Goal: Task Accomplishment & Management: Manage account settings

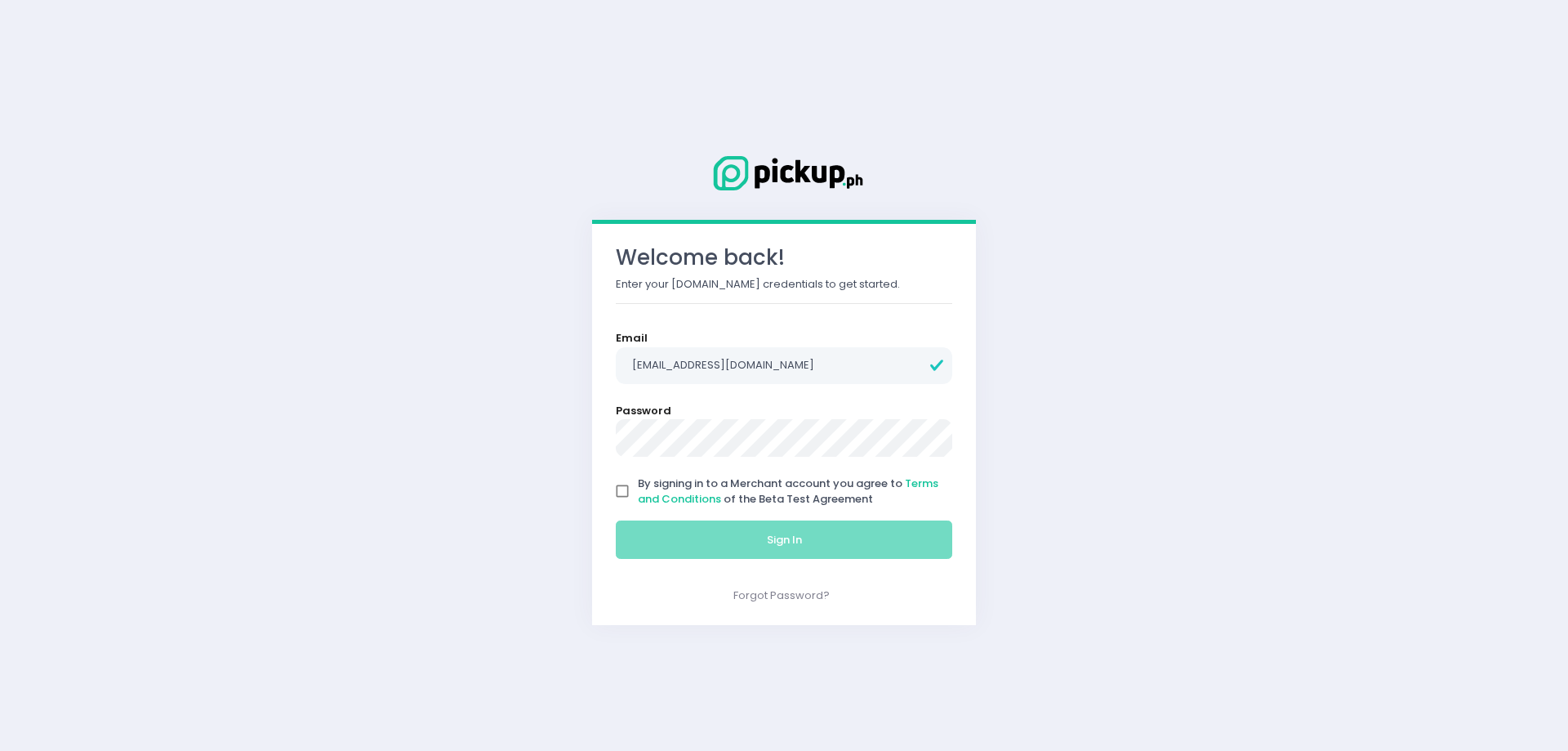
type input "orders@nipponhasha.com"
click at [620, 491] on input "By signing in to a Merchant account you agree to Terms and Conditions of the Be…" at bounding box center [622, 491] width 31 height 31
checkbox input "true"
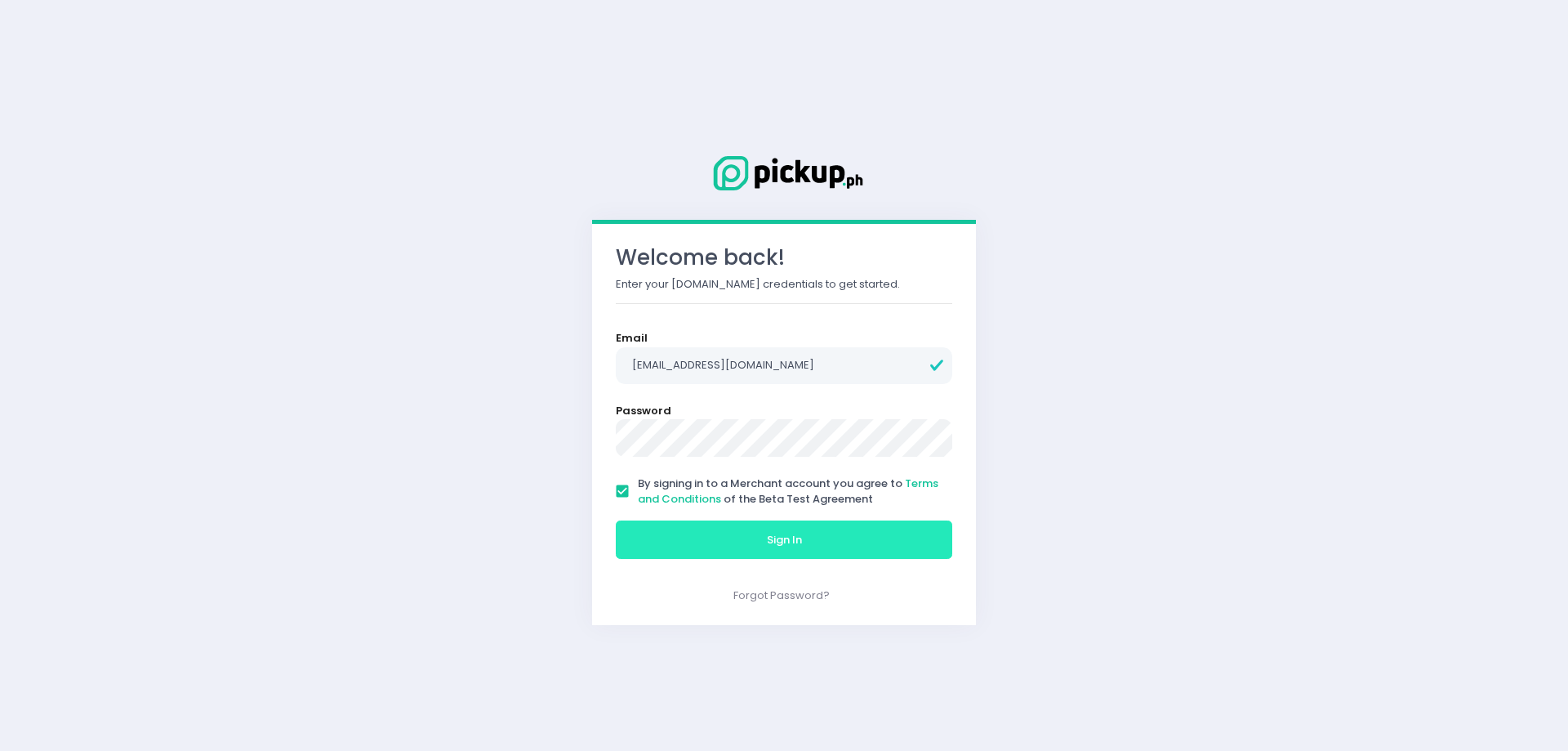
click at [681, 541] on button "Sign In" at bounding box center [783, 540] width 336 height 39
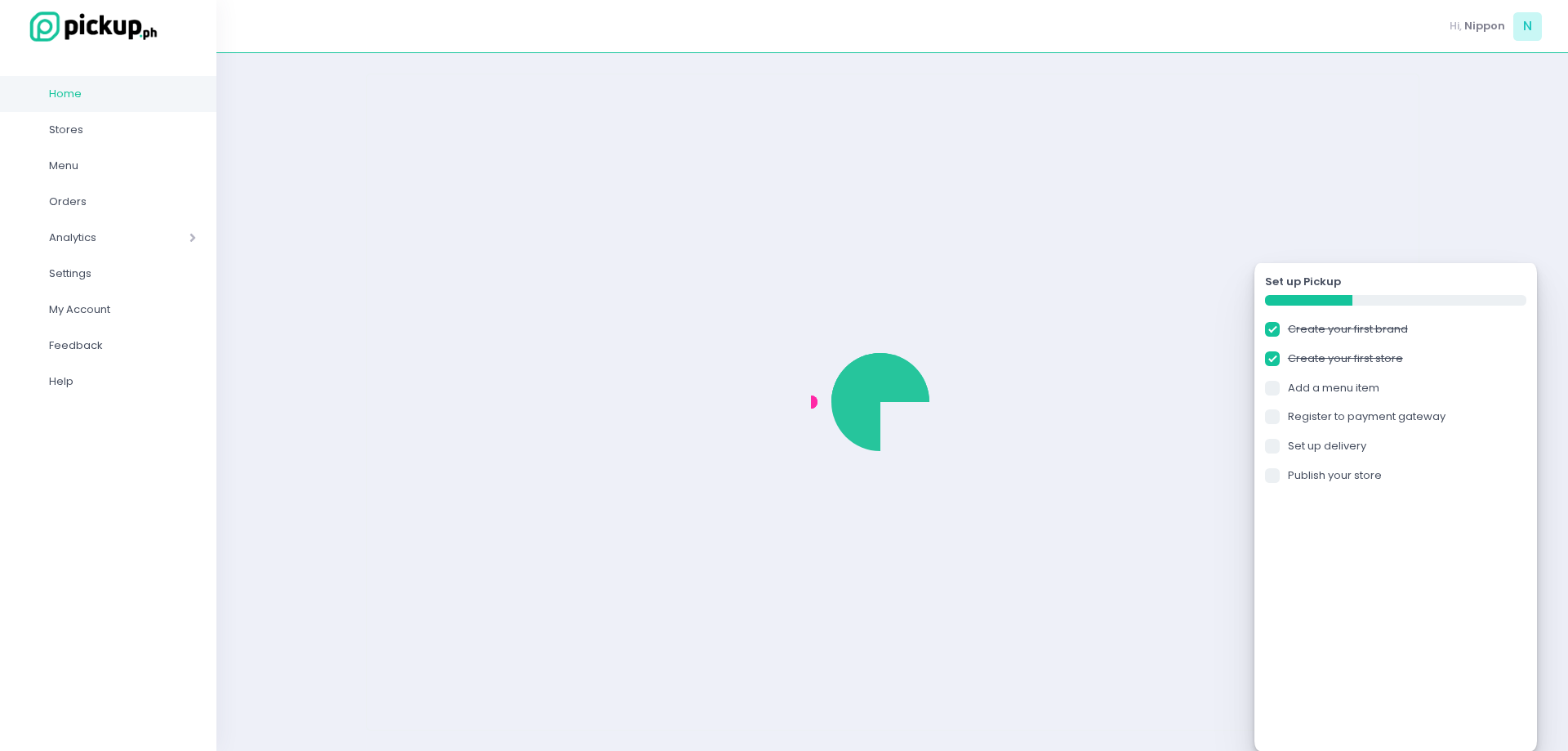
checkbox input "true"
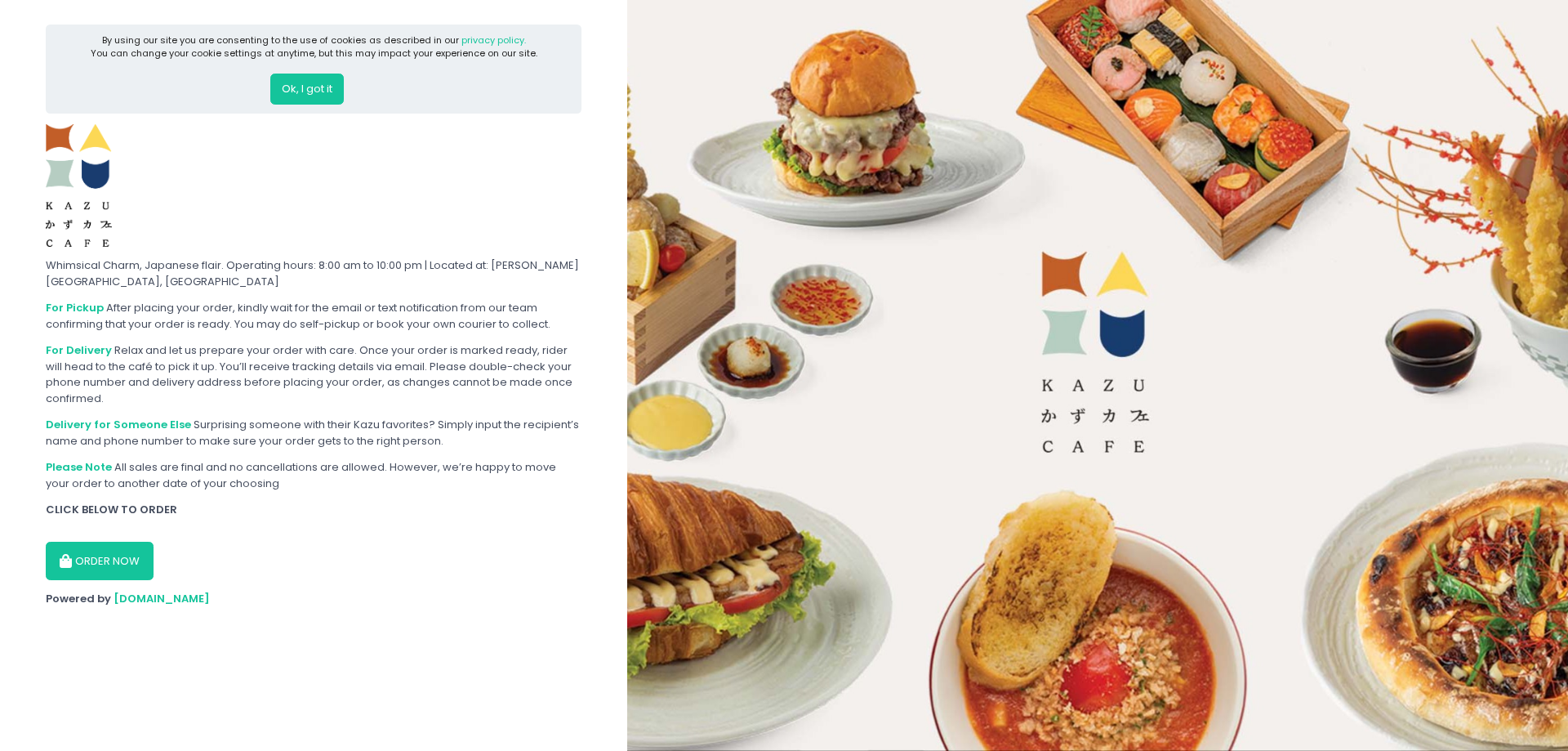
click at [304, 83] on button "Ok, I got it" at bounding box center [308, 89] width 74 height 31
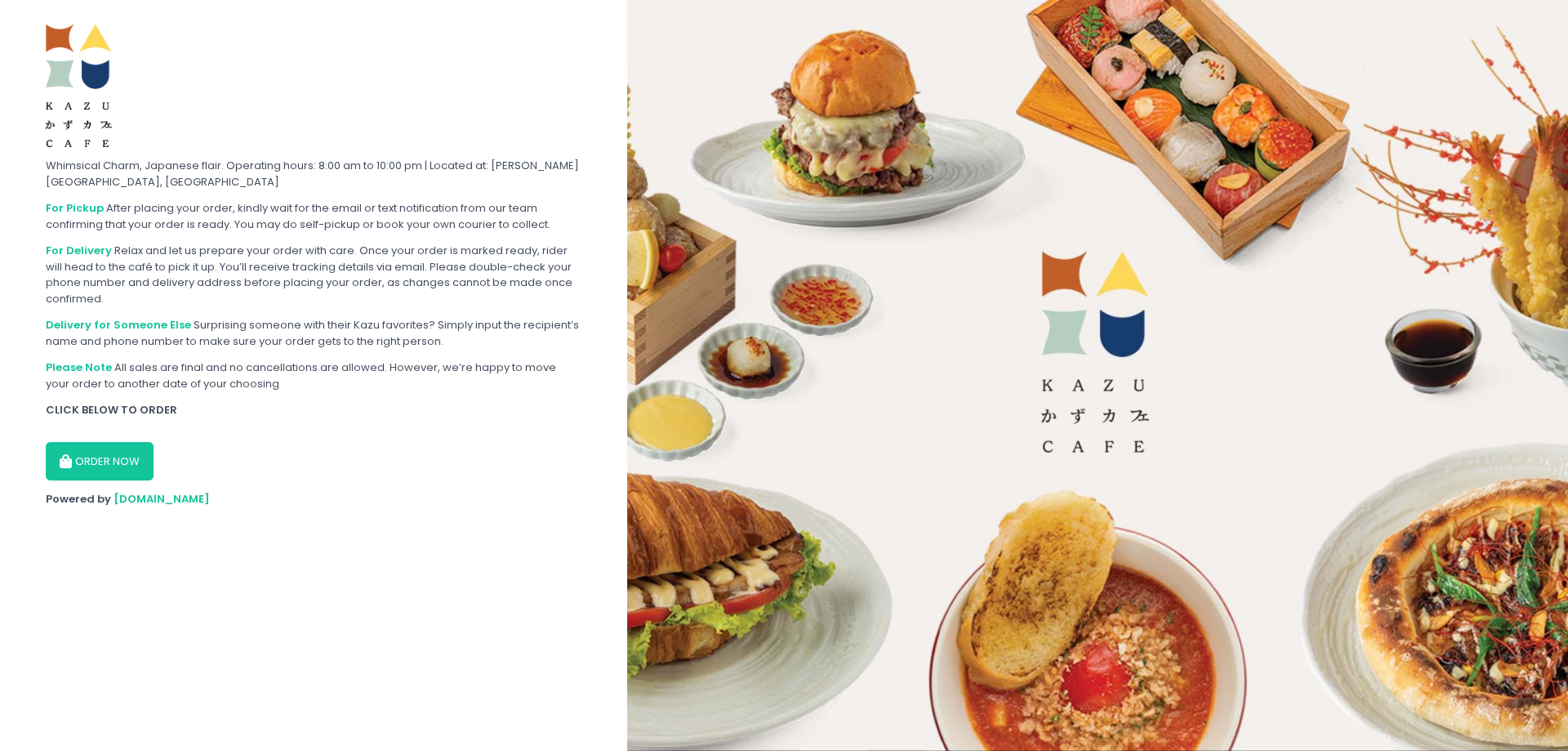
click at [120, 459] on button "ORDER NOW" at bounding box center [99, 461] width 108 height 39
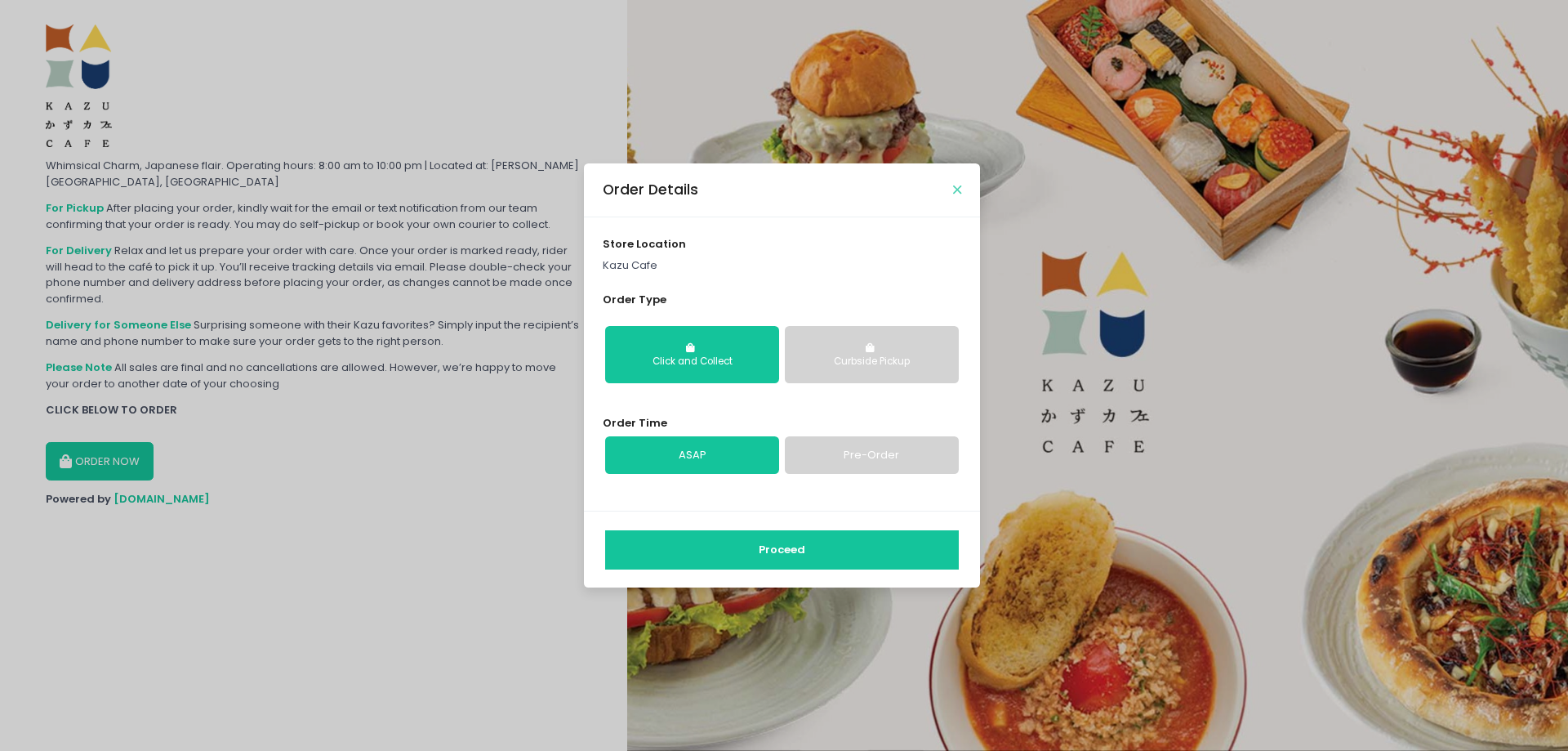
click at [961, 190] on icon "Close" at bounding box center [957, 189] width 9 height 12
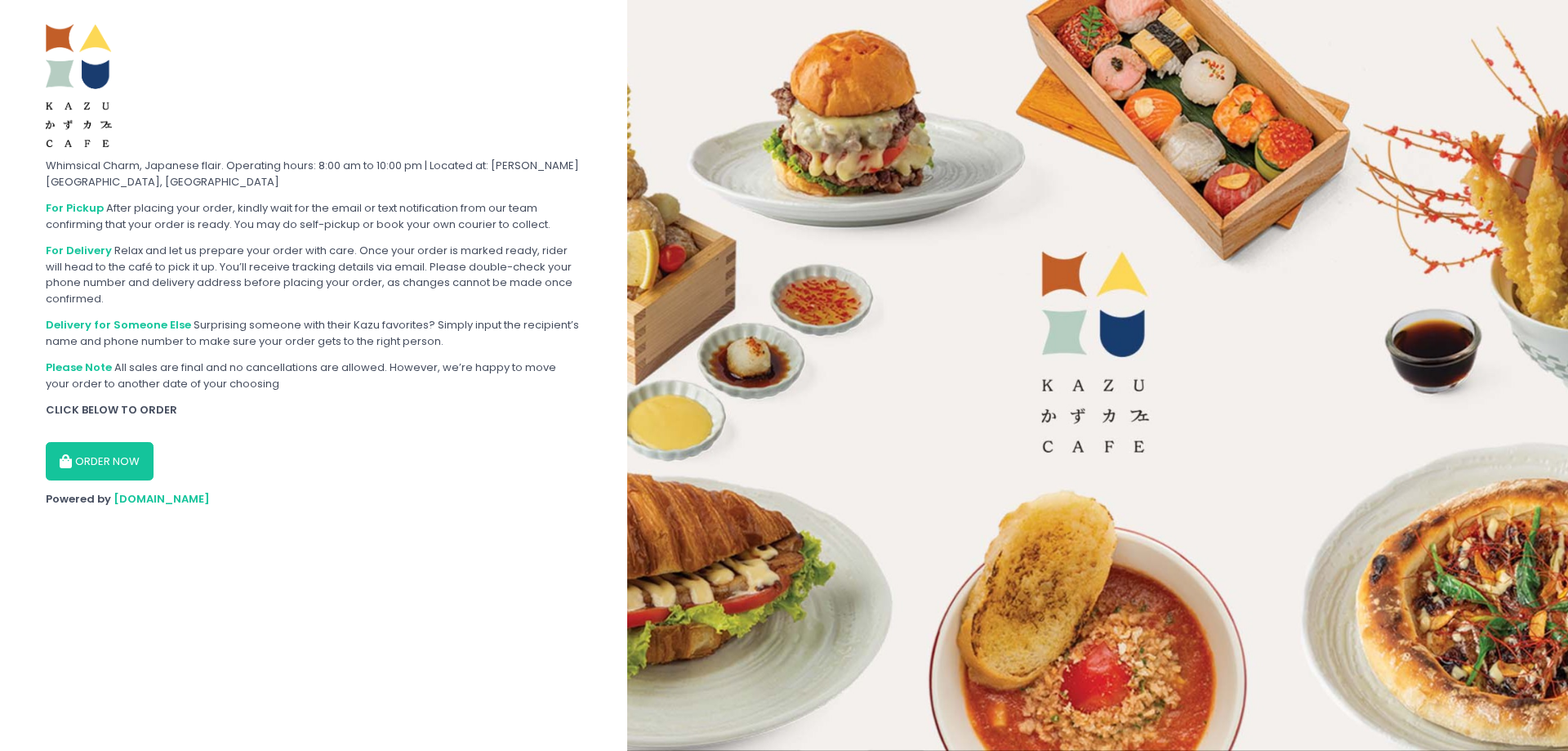
click at [108, 453] on button "ORDER NOW" at bounding box center [99, 461] width 108 height 39
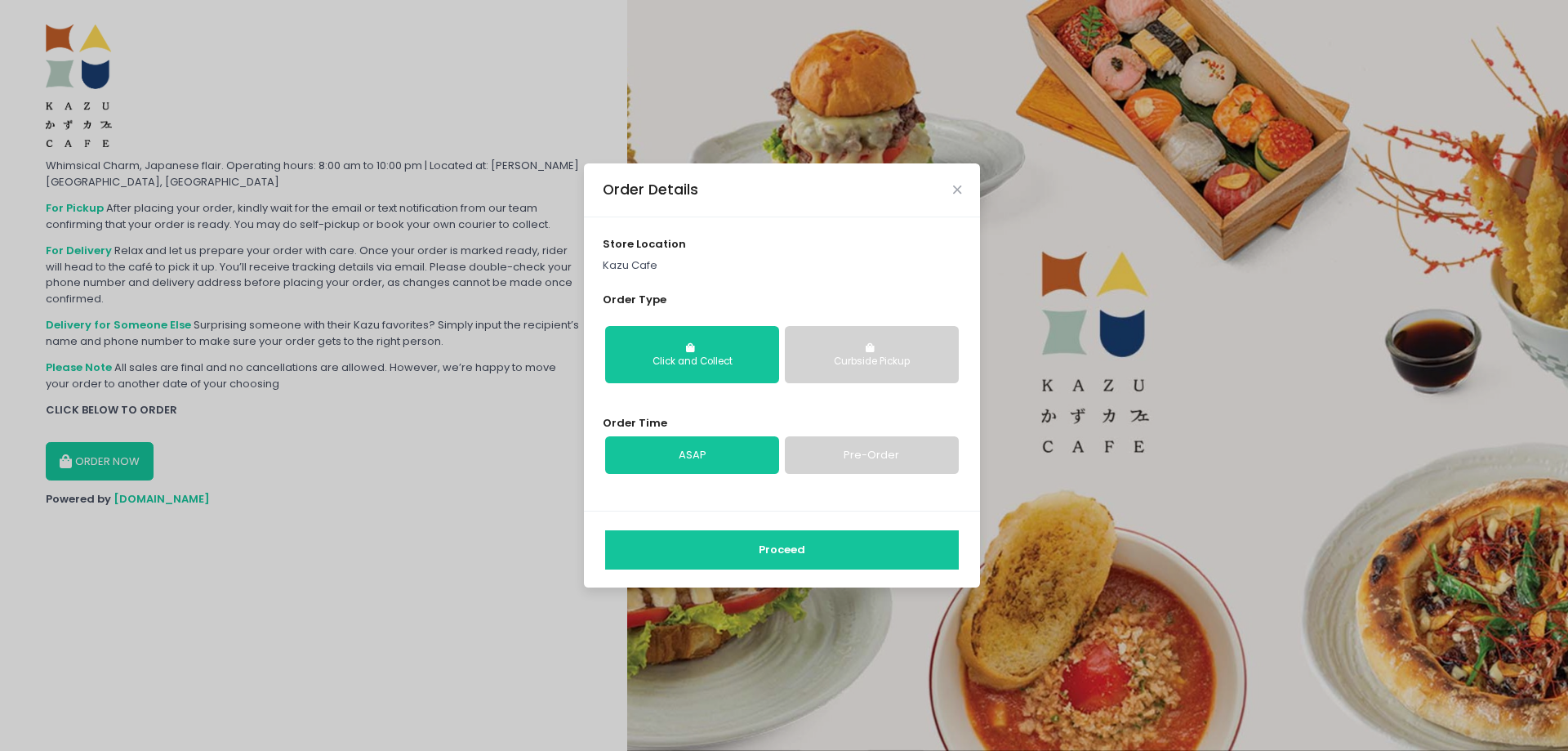
click at [723, 553] on button "Proceed" at bounding box center [782, 549] width 354 height 39
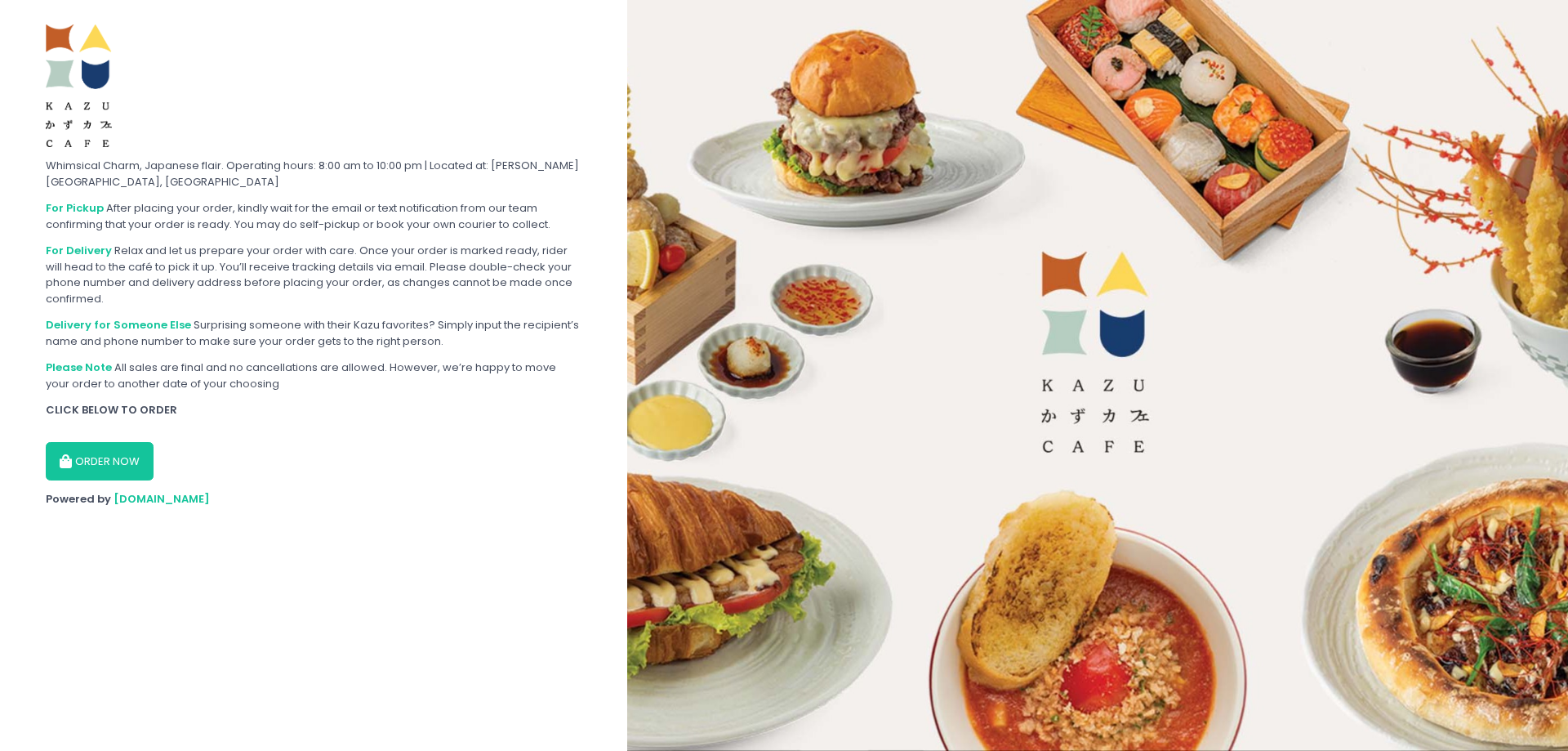
click at [103, 461] on button "ORDER NOW" at bounding box center [99, 461] width 108 height 39
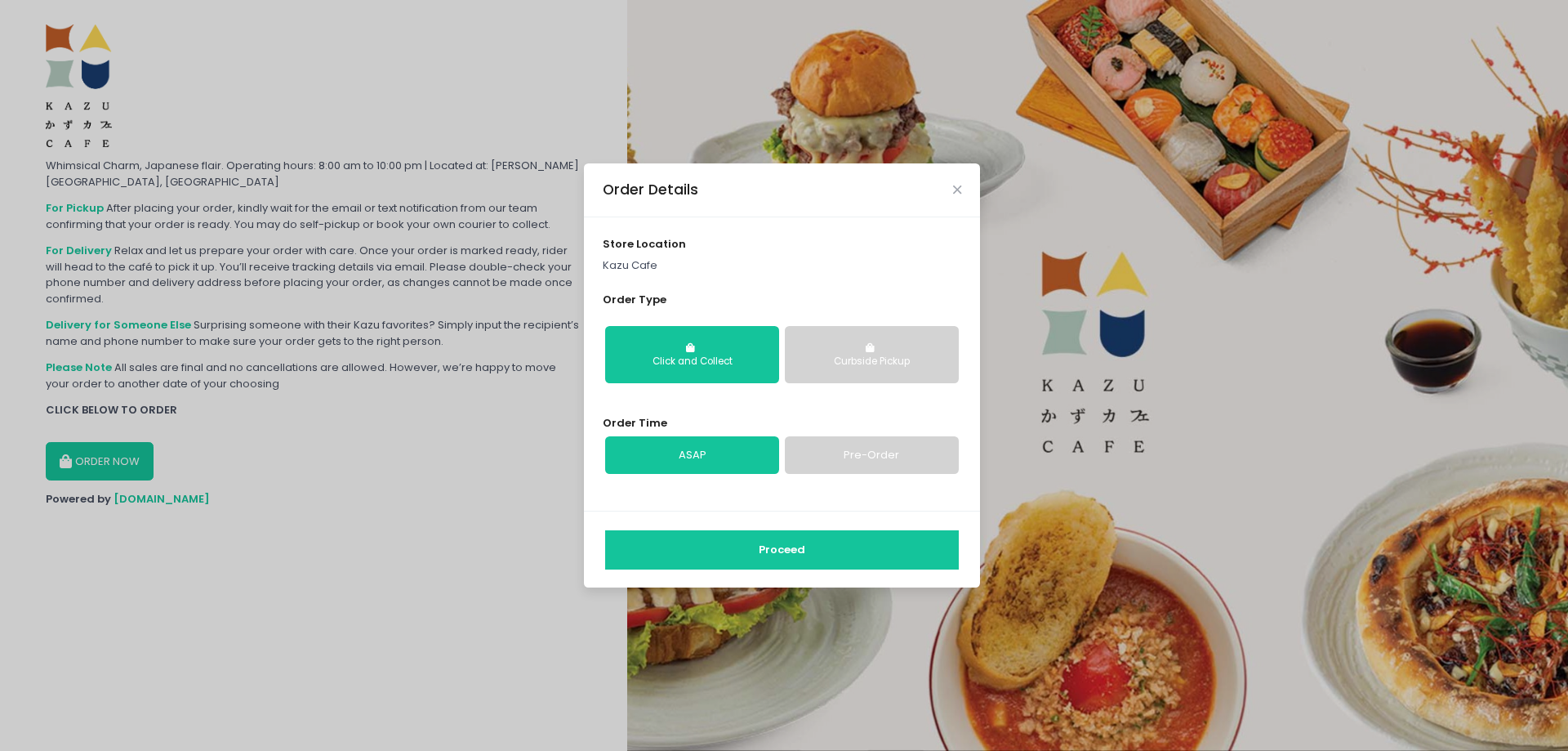
click at [1180, 382] on div "Order Details store location Kazu Cafe Order Type Click and Collect Curbside Pi…" at bounding box center [784, 375] width 1568 height 751
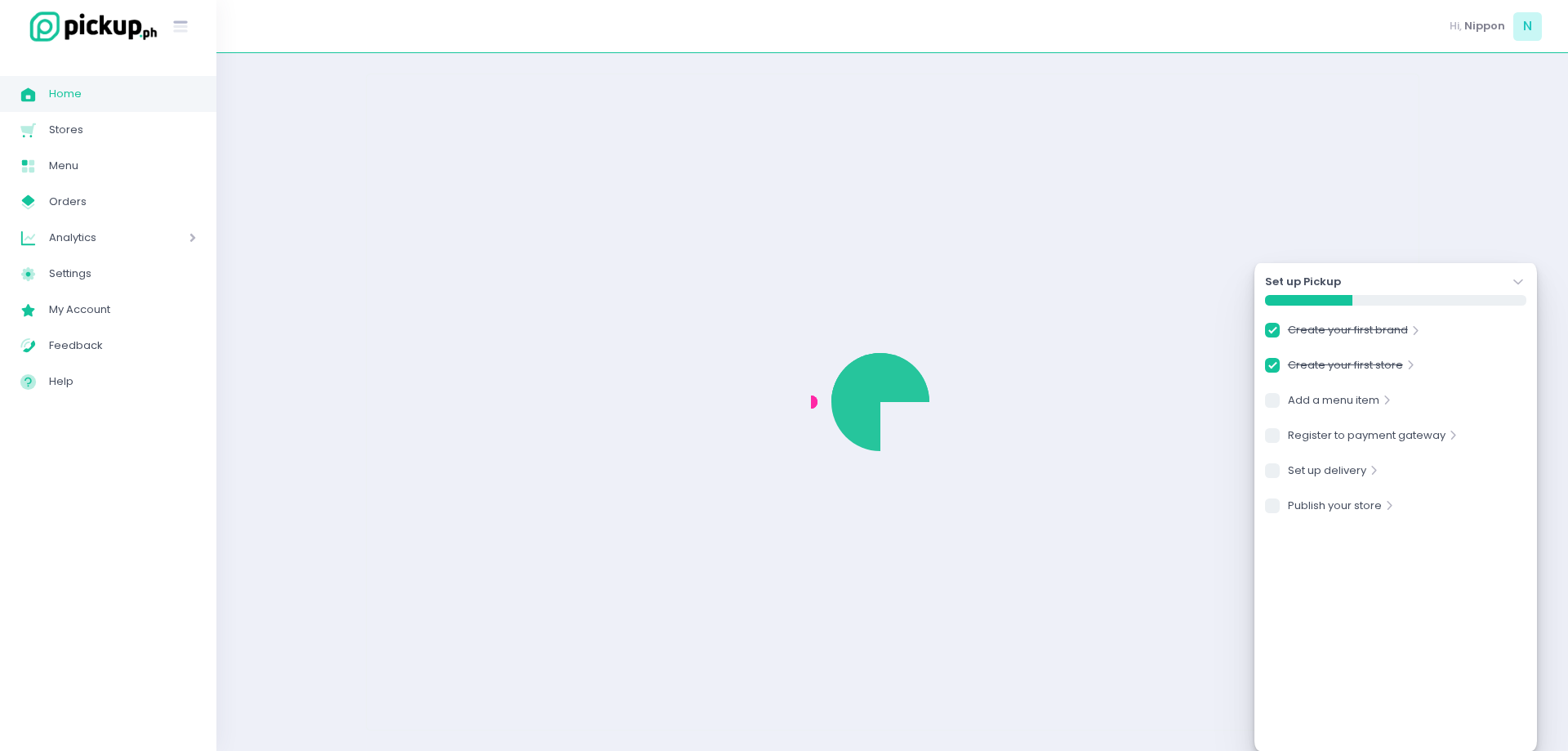
checkbox input "true"
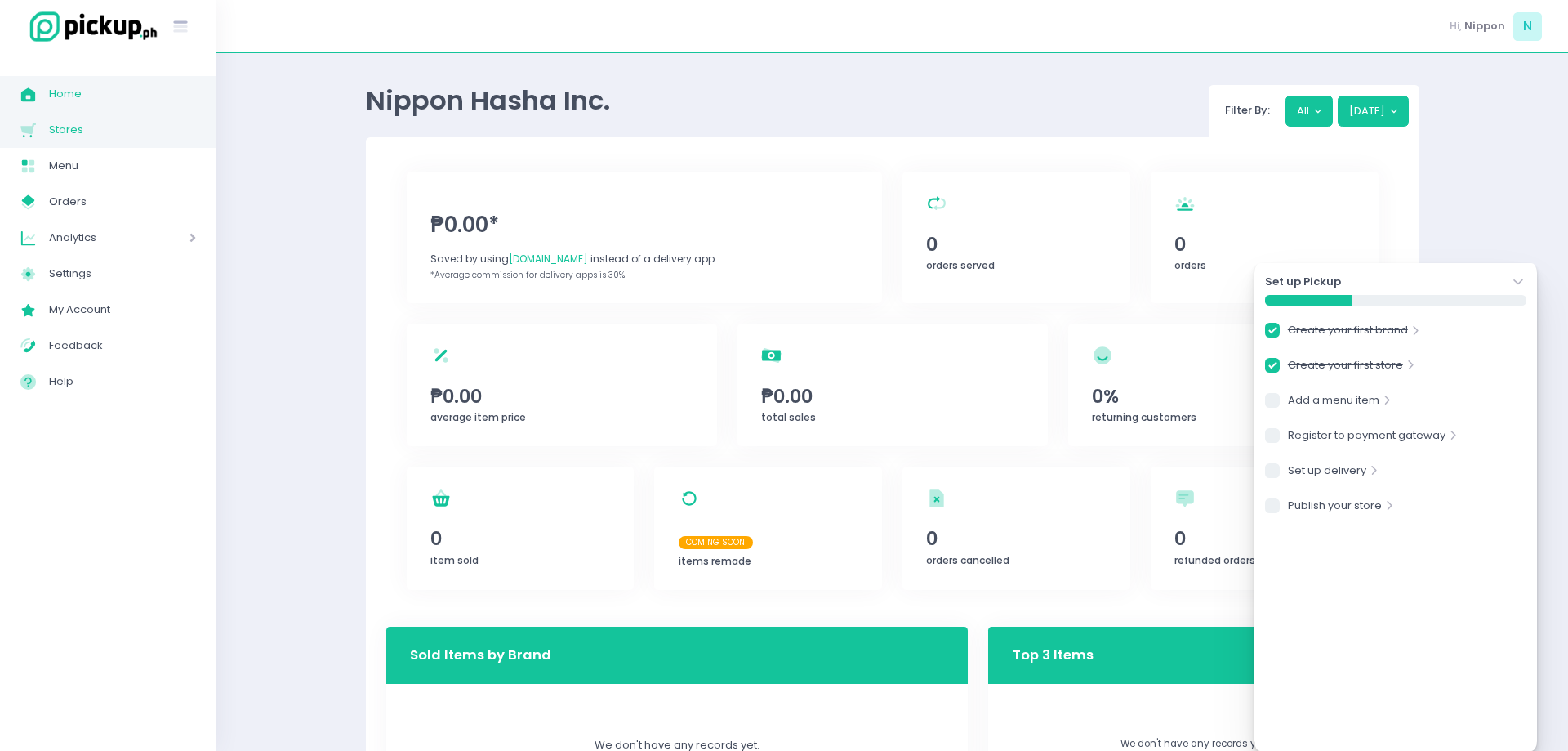
click at [105, 126] on span "Stores" at bounding box center [122, 130] width 147 height 21
checkbox input "true"
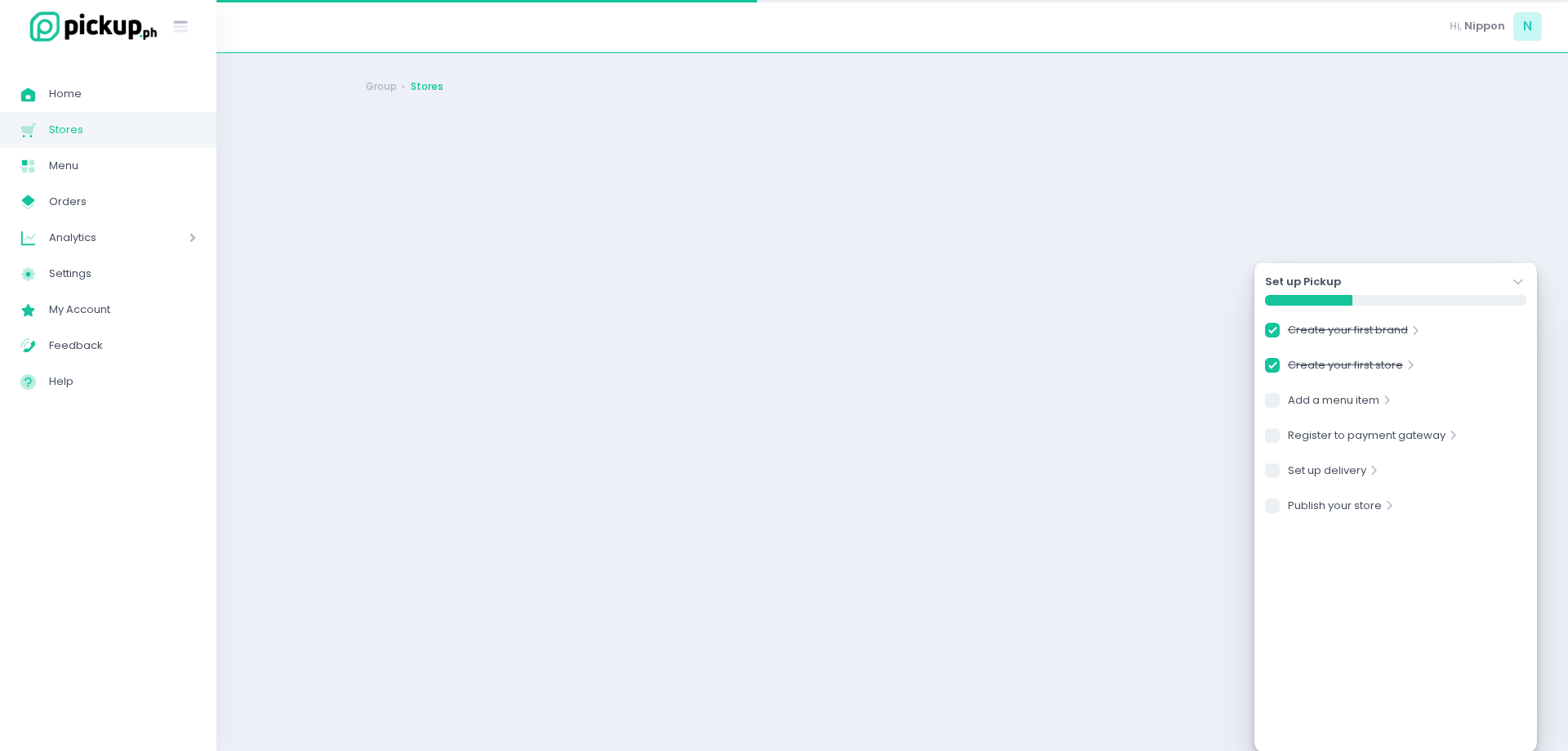
checkbox input "true"
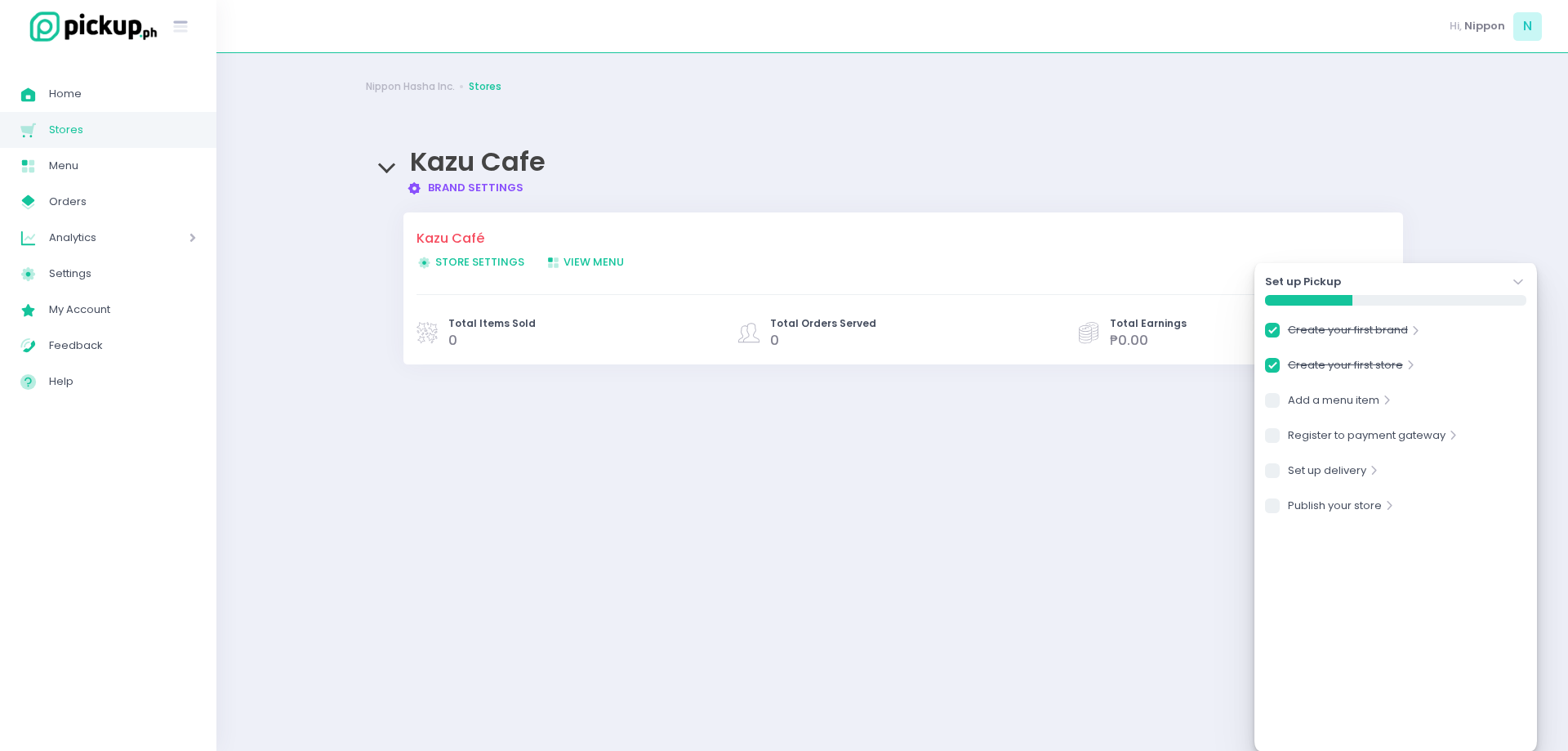
click at [1522, 279] on icon "Stockholm-icons / Navigation / Angle-down Created with Sketch." at bounding box center [1518, 281] width 16 height 16
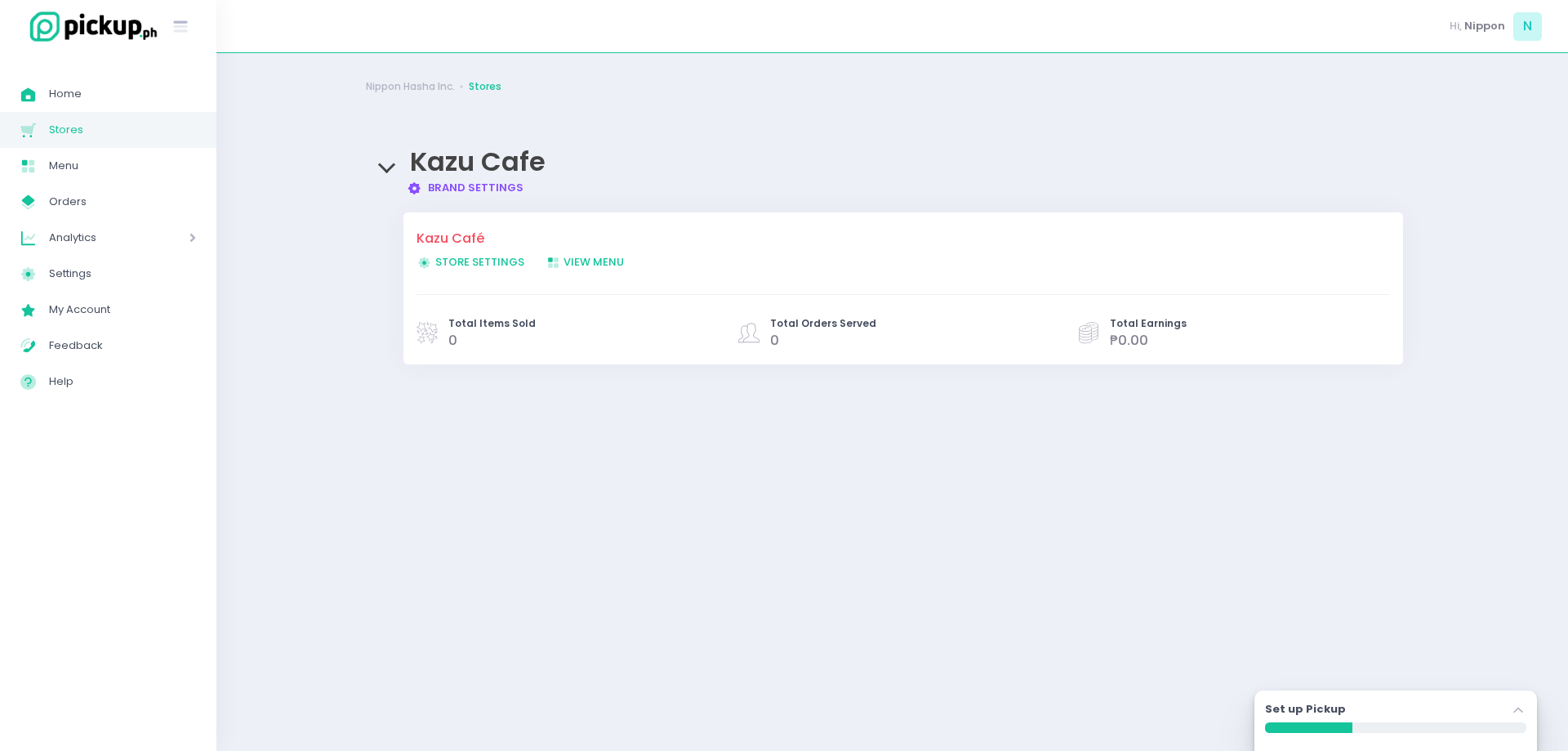
click at [670, 496] on div "Nippon Hasha Inc. Stores Kazu Cafe Brand Settings Created with Sketch. Brand Se…" at bounding box center [893, 402] width 1095 height 657
click at [80, 128] on span "Stores" at bounding box center [122, 130] width 147 height 21
click at [397, 451] on div "Nippon Hasha Inc. Stores Kazu Cafe Brand Settings Created with Sketch. Brand Se…" at bounding box center [893, 402] width 1095 height 657
click at [58, 375] on span "Help" at bounding box center [122, 382] width 147 height 21
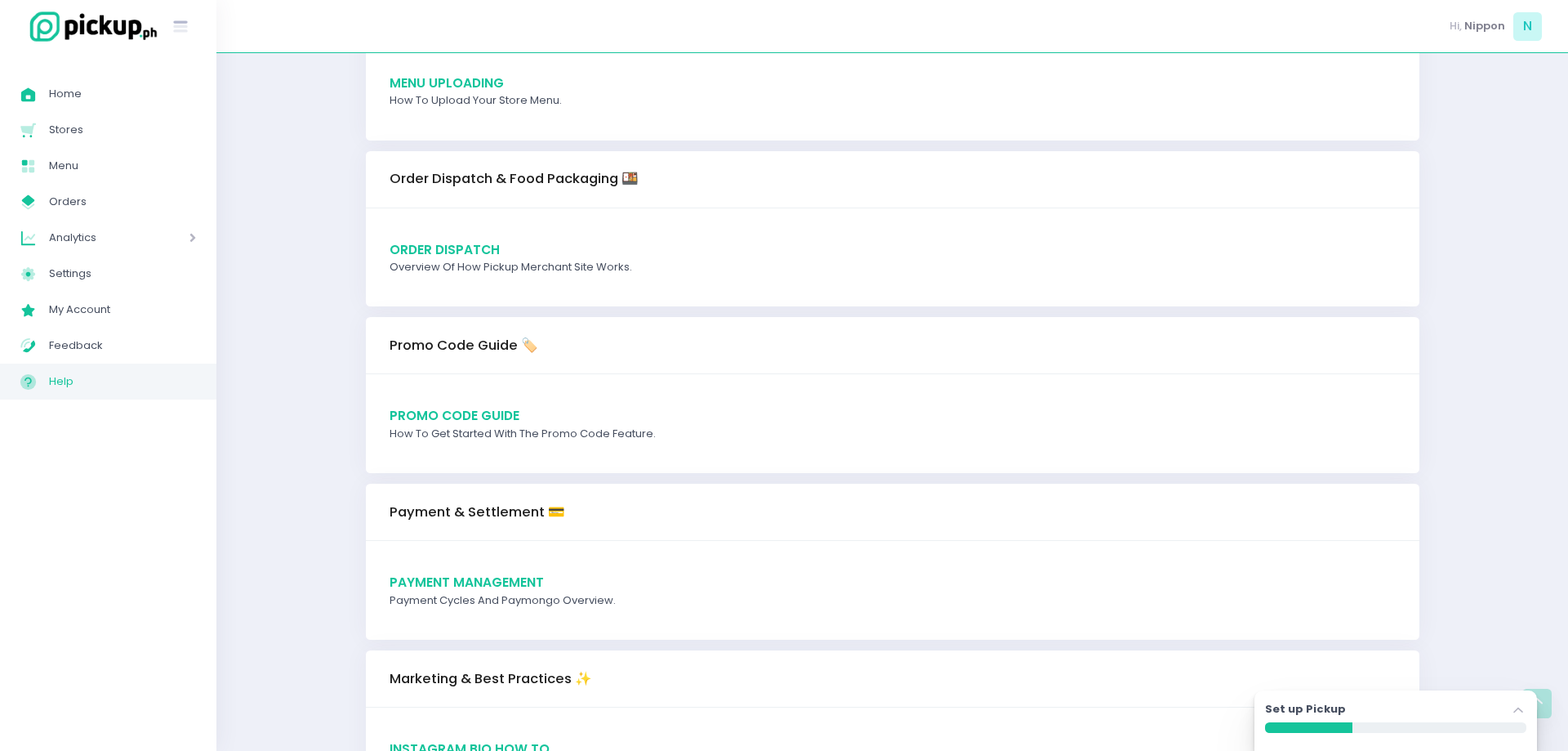
scroll to position [1586, 0]
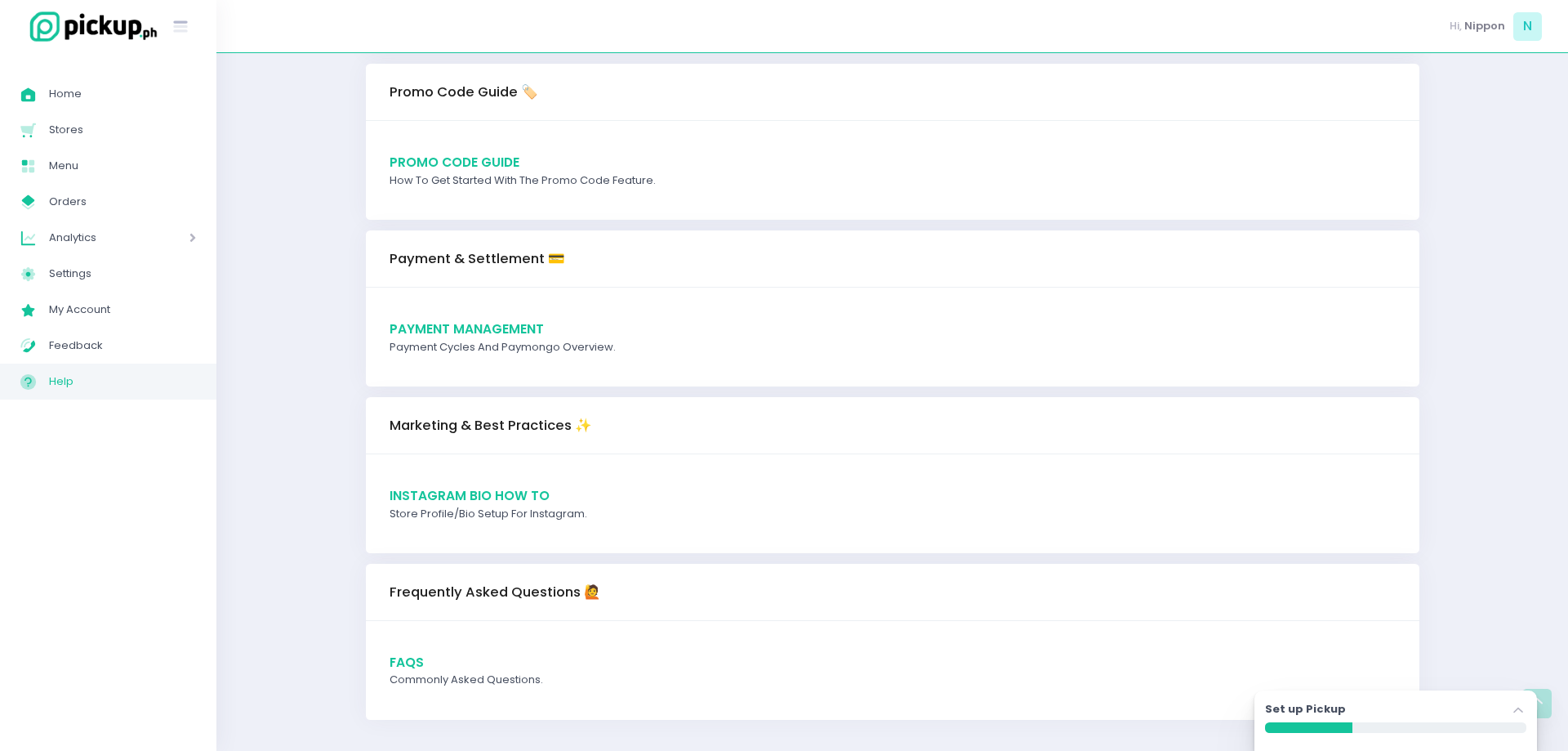
click at [412, 664] on span "FAQs" at bounding box center [407, 662] width 34 height 17
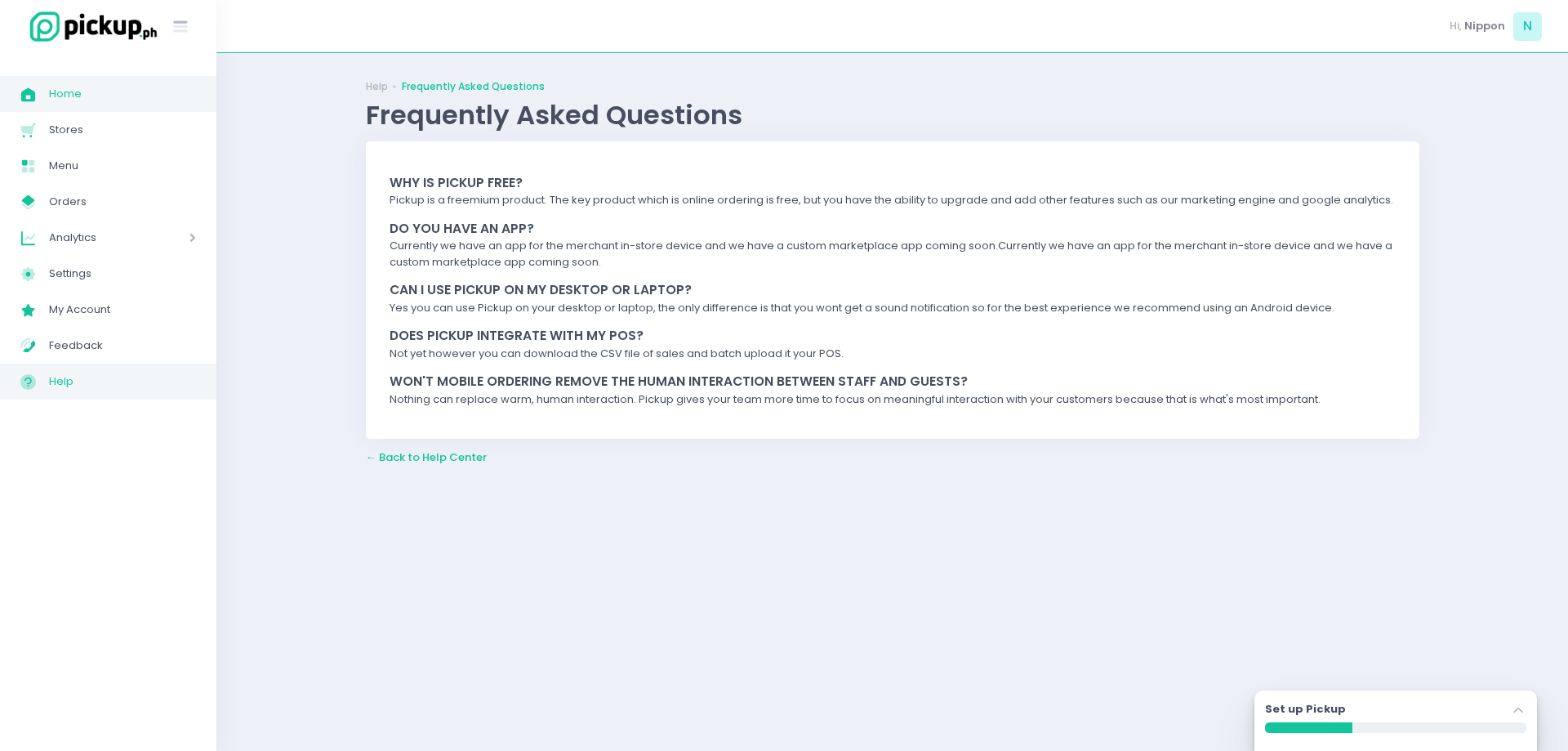
click at [68, 94] on span "Home" at bounding box center [122, 94] width 147 height 21
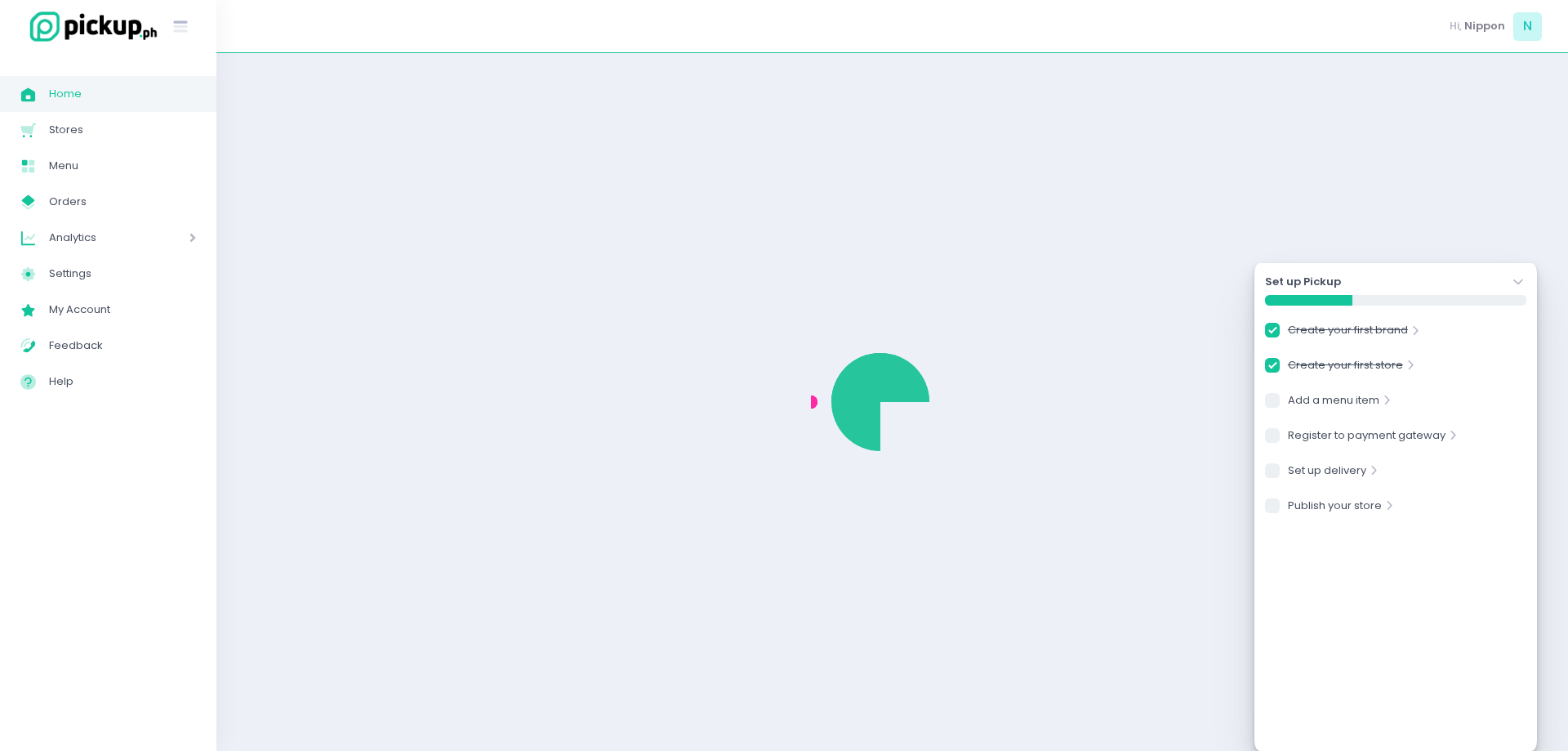
checkbox input "true"
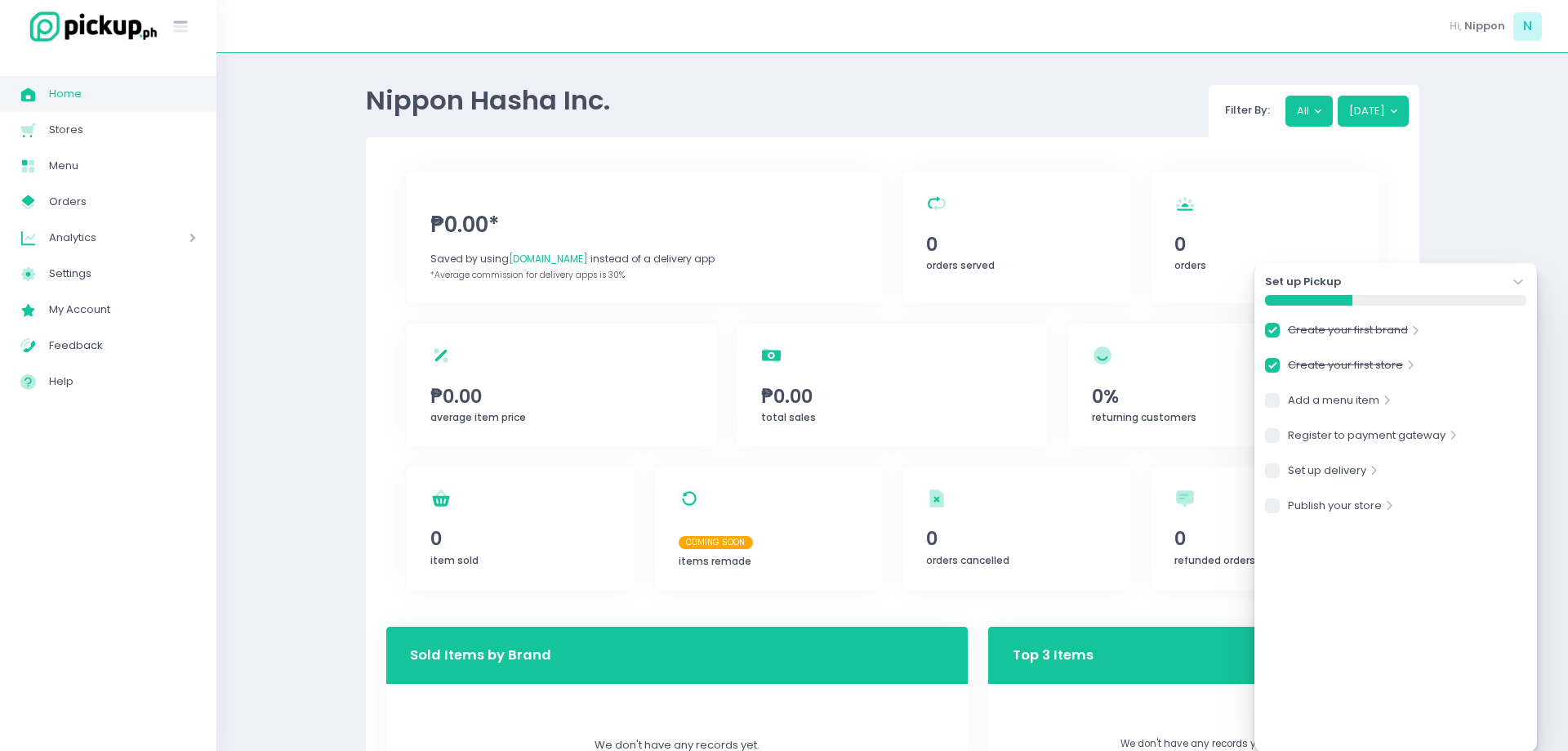
click at [1519, 280] on icon "Stockholm-icons / Navigation / Angle-down Created with Sketch." at bounding box center [1518, 281] width 16 height 16
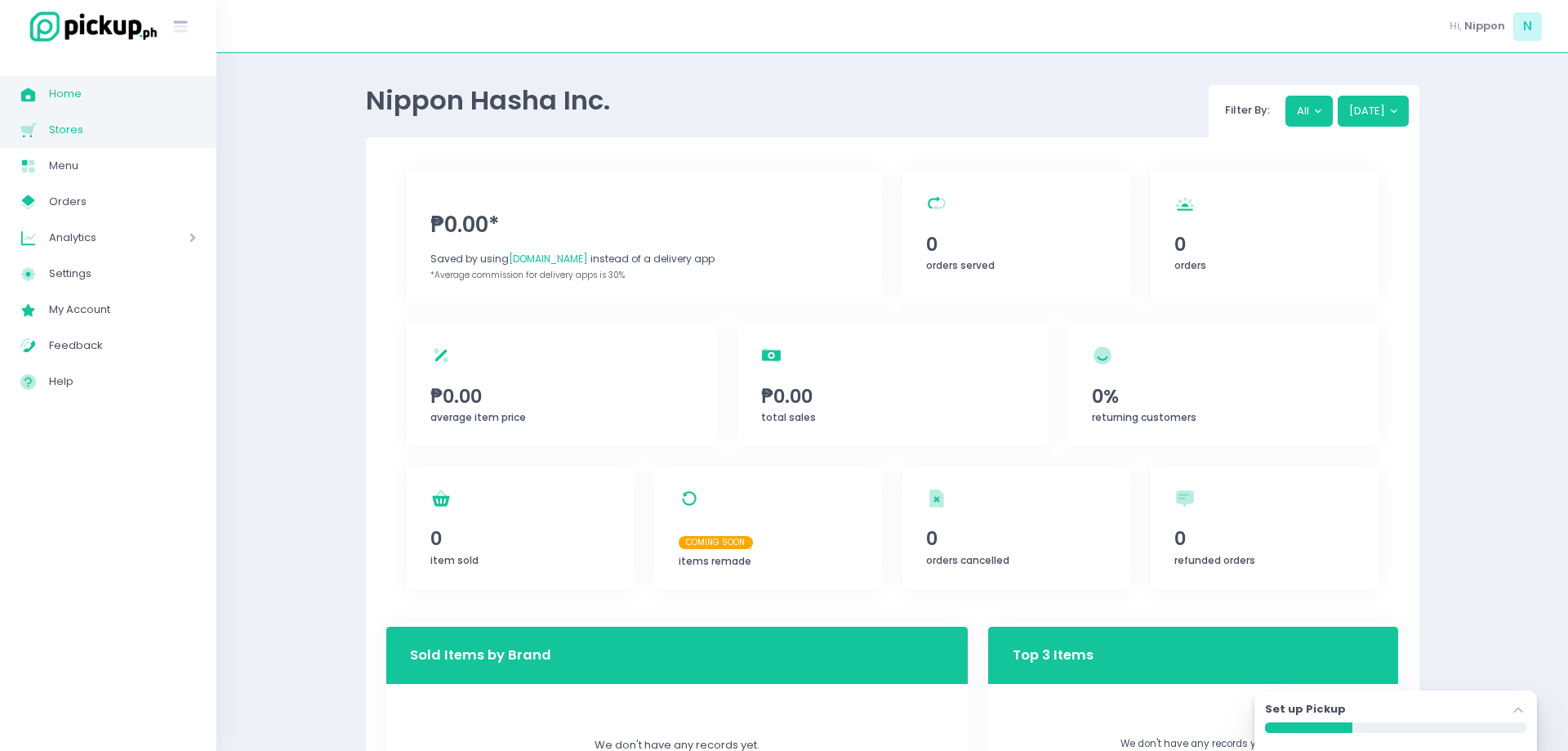
click at [58, 123] on span "Stores" at bounding box center [122, 130] width 147 height 21
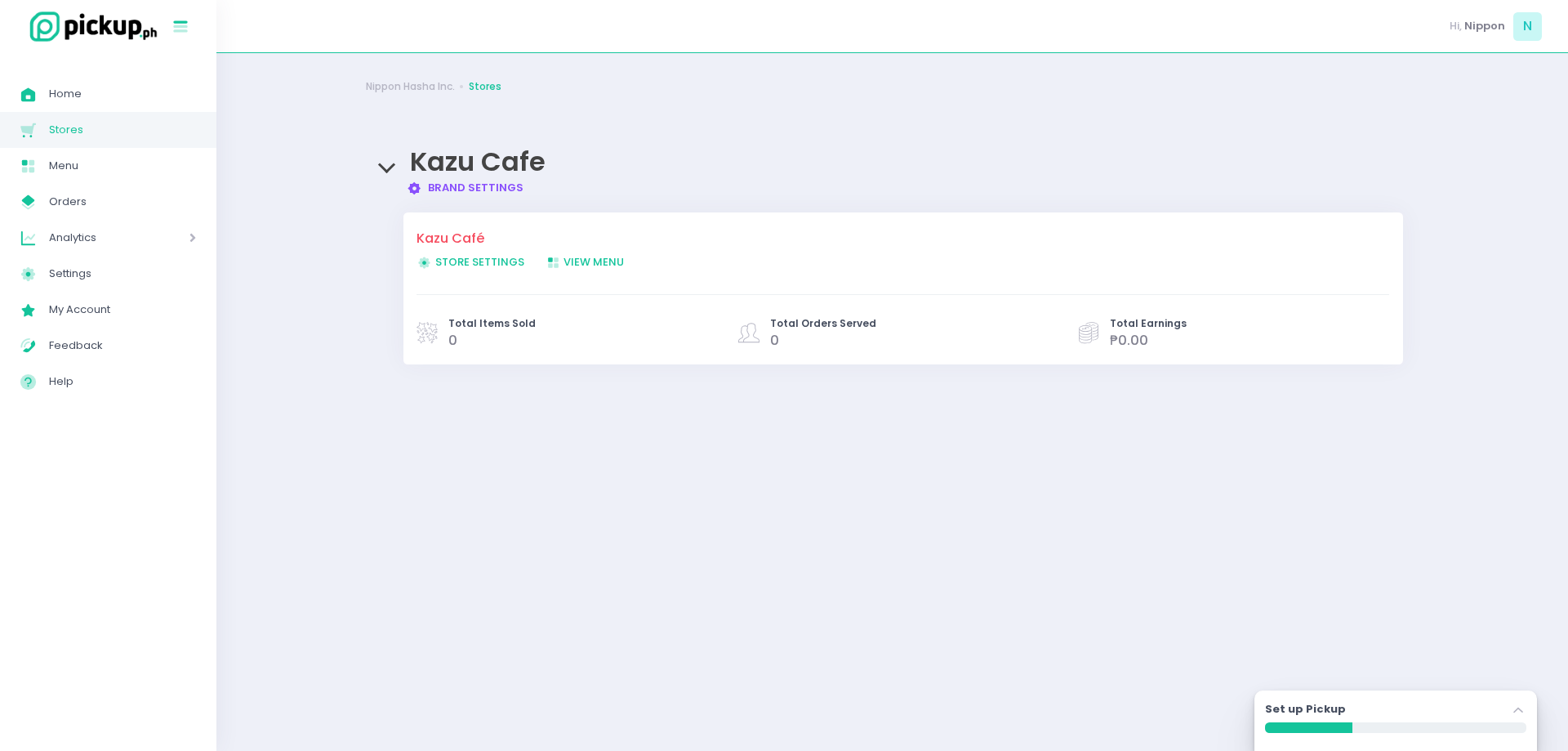
click at [176, 29] on icon "Stockholm-icons / Text / Menu Created with Sketch." at bounding box center [180, 27] width 21 height 21
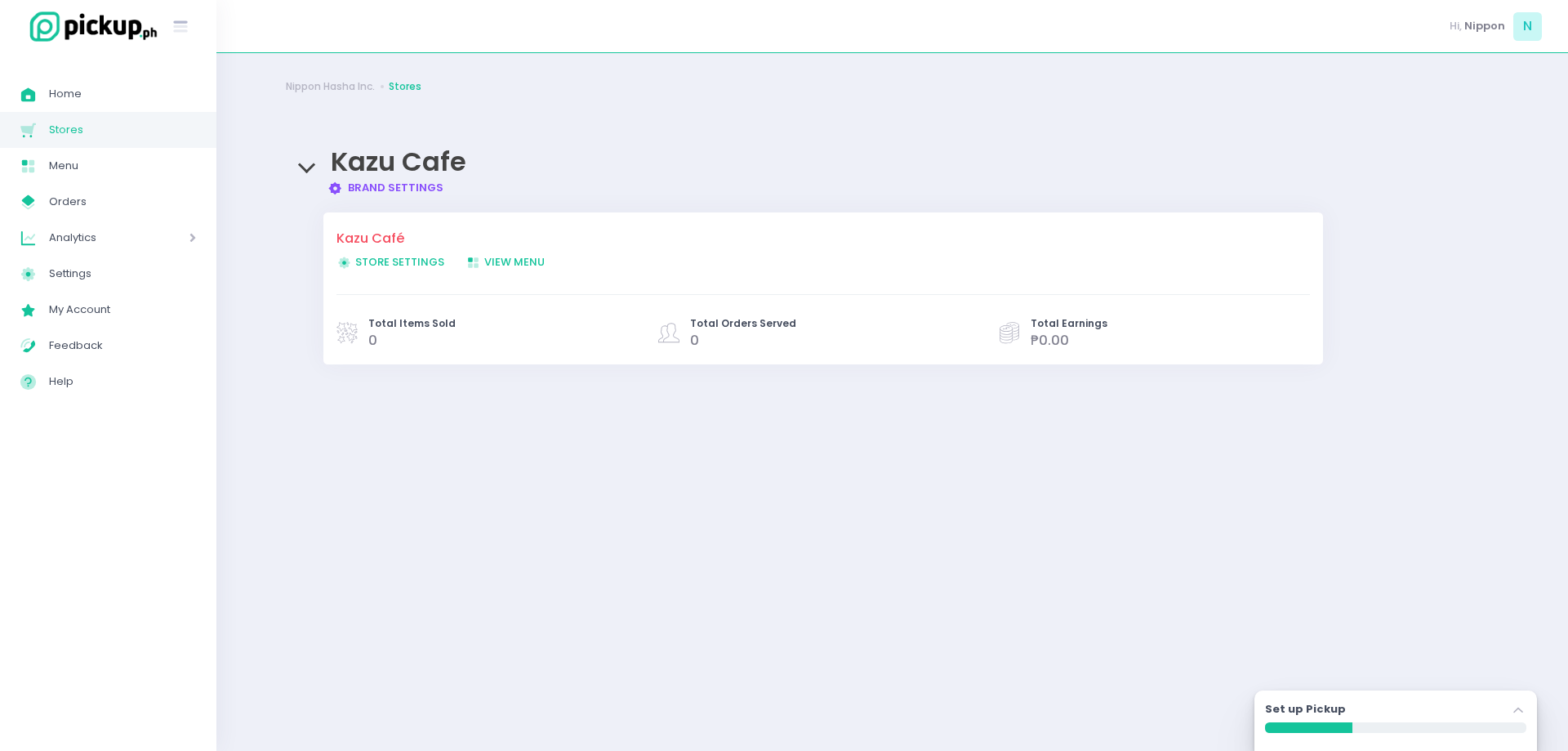
click at [36, 131] on icon "Stores Created with Sketch." at bounding box center [28, 131] width 19 height 19
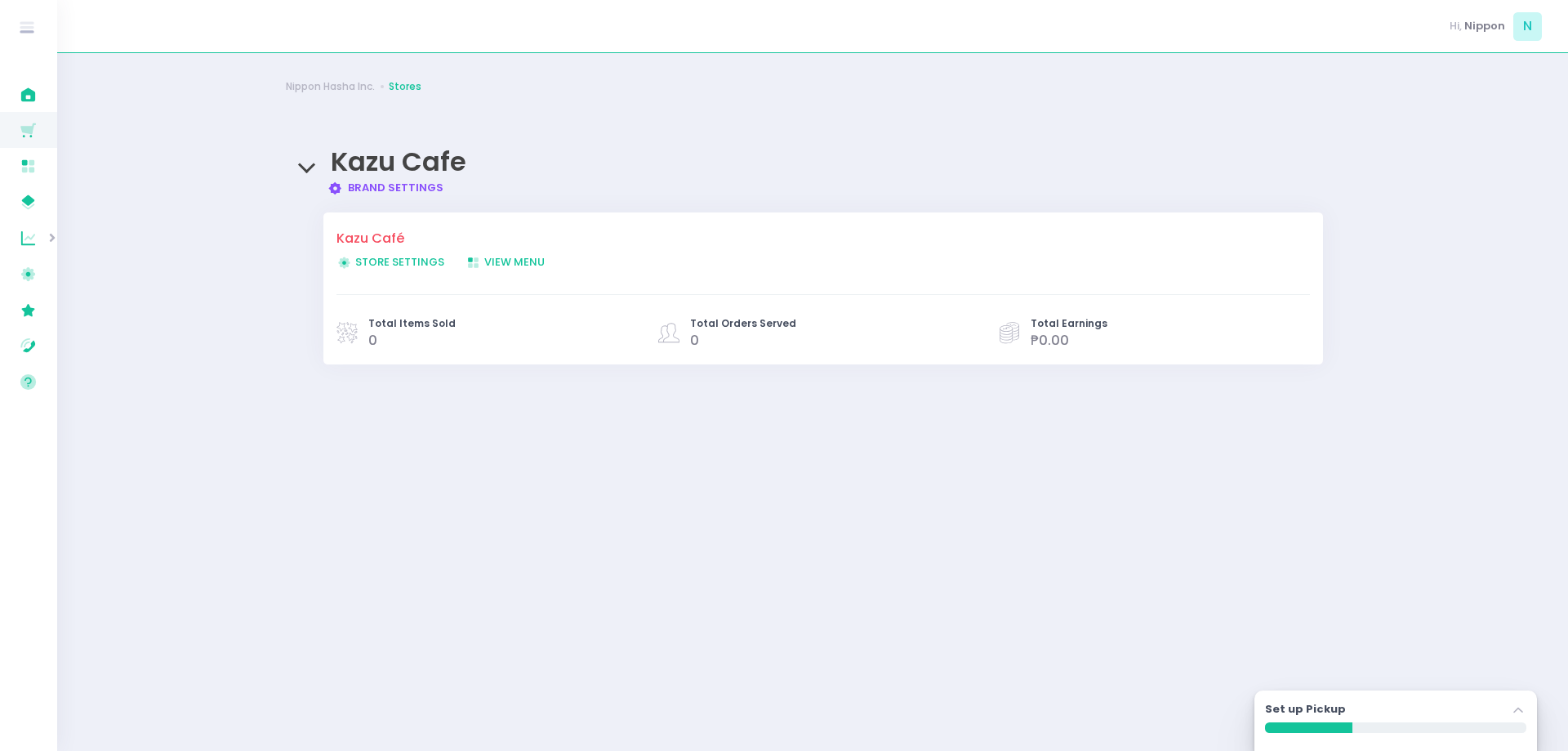
click at [508, 512] on div "Nippon Hasha Inc. Stores Kazu Cafe Brand Settings Created with Sketch. Brand Se…" at bounding box center [812, 402] width 1095 height 657
click at [488, 484] on div "Nippon Hasha Inc. Stores Kazu Cafe Brand Settings Created with Sketch. Brand Se…" at bounding box center [812, 402] width 1095 height 657
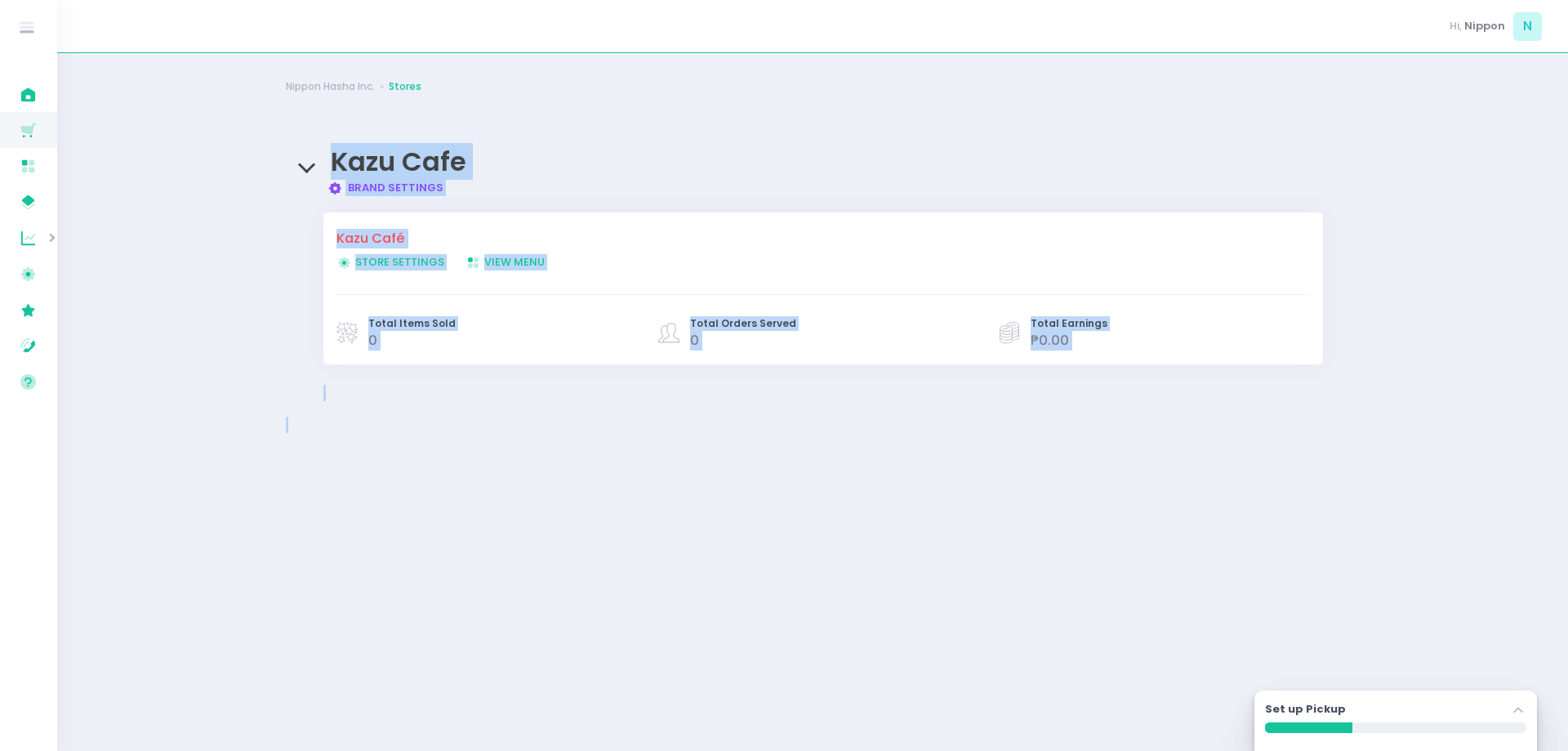
click at [488, 484] on div "Nippon Hasha Inc. Stores Kazu Cafe Brand Settings Created with Sketch. Brand Se…" at bounding box center [812, 402] width 1095 height 657
click at [310, 170] on div "Kazu Cafe Brand Settings Created with Sketch. Brand Settings" at bounding box center [812, 163] width 1054 height 65
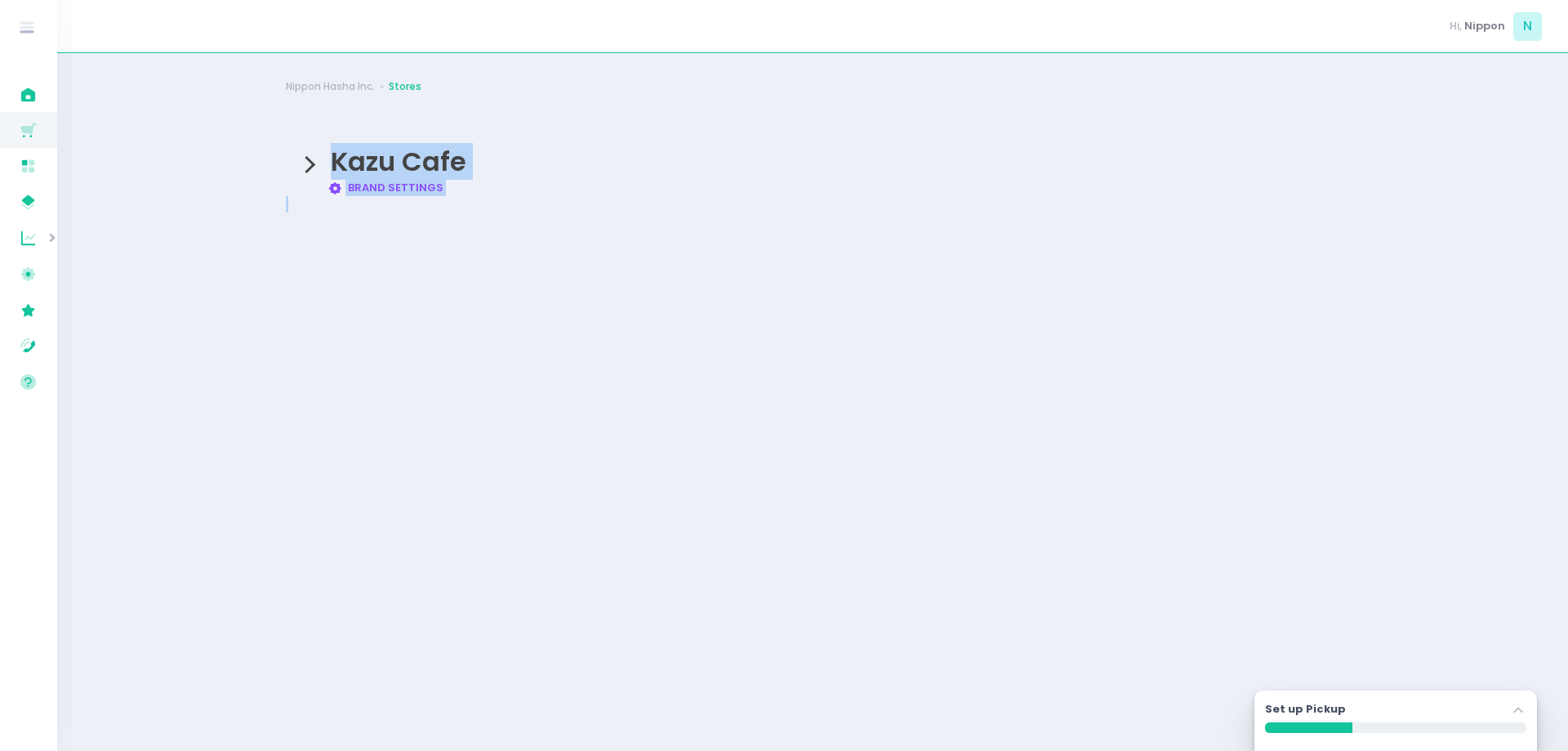
click at [358, 192] on link "Brand Settings Created with Sketch. Brand Settings" at bounding box center [385, 188] width 116 height 15
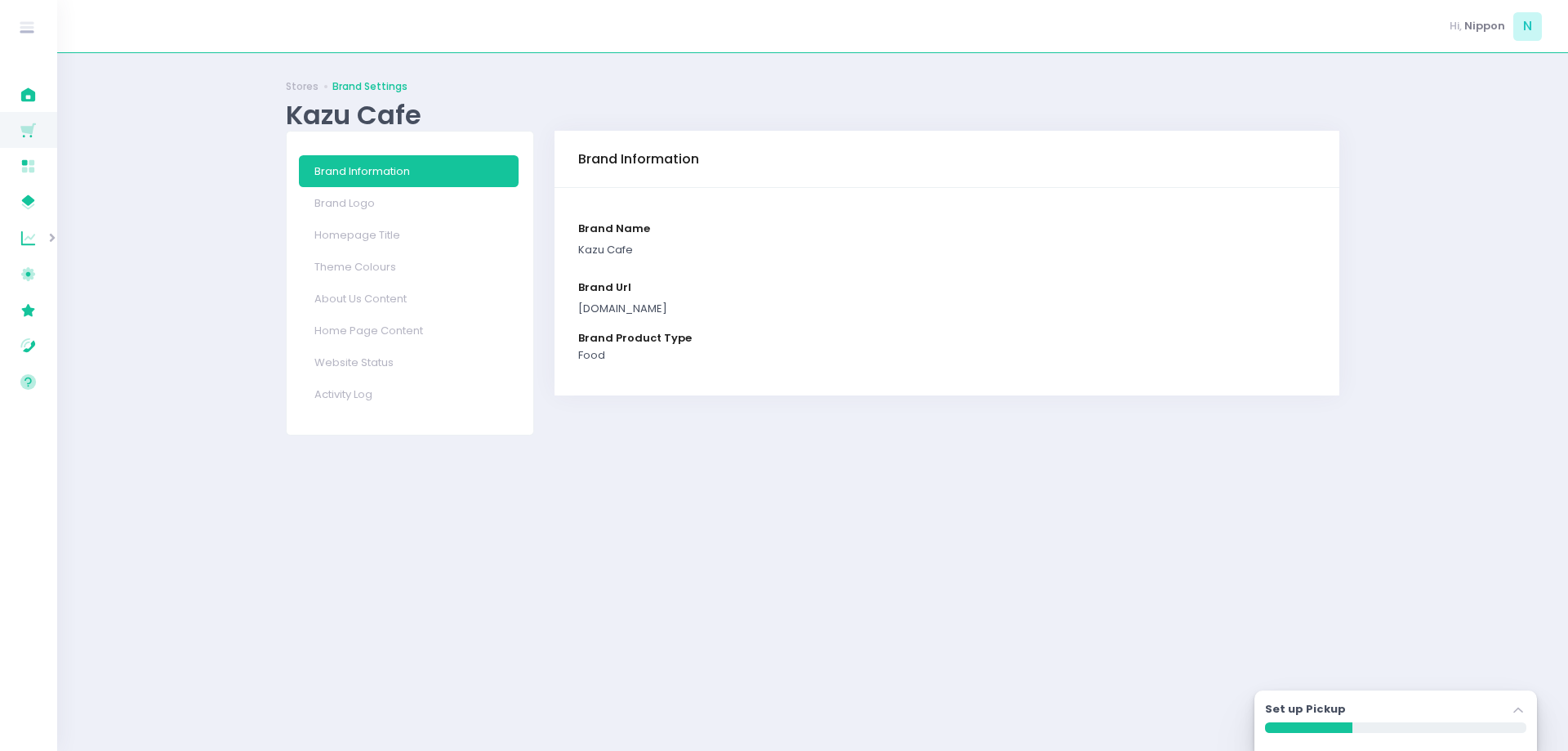
click at [199, 165] on div "Stores Brand Settings Kazu Cafe Brand Information Brand Logo Homepage Title The…" at bounding box center [812, 402] width 1511 height 657
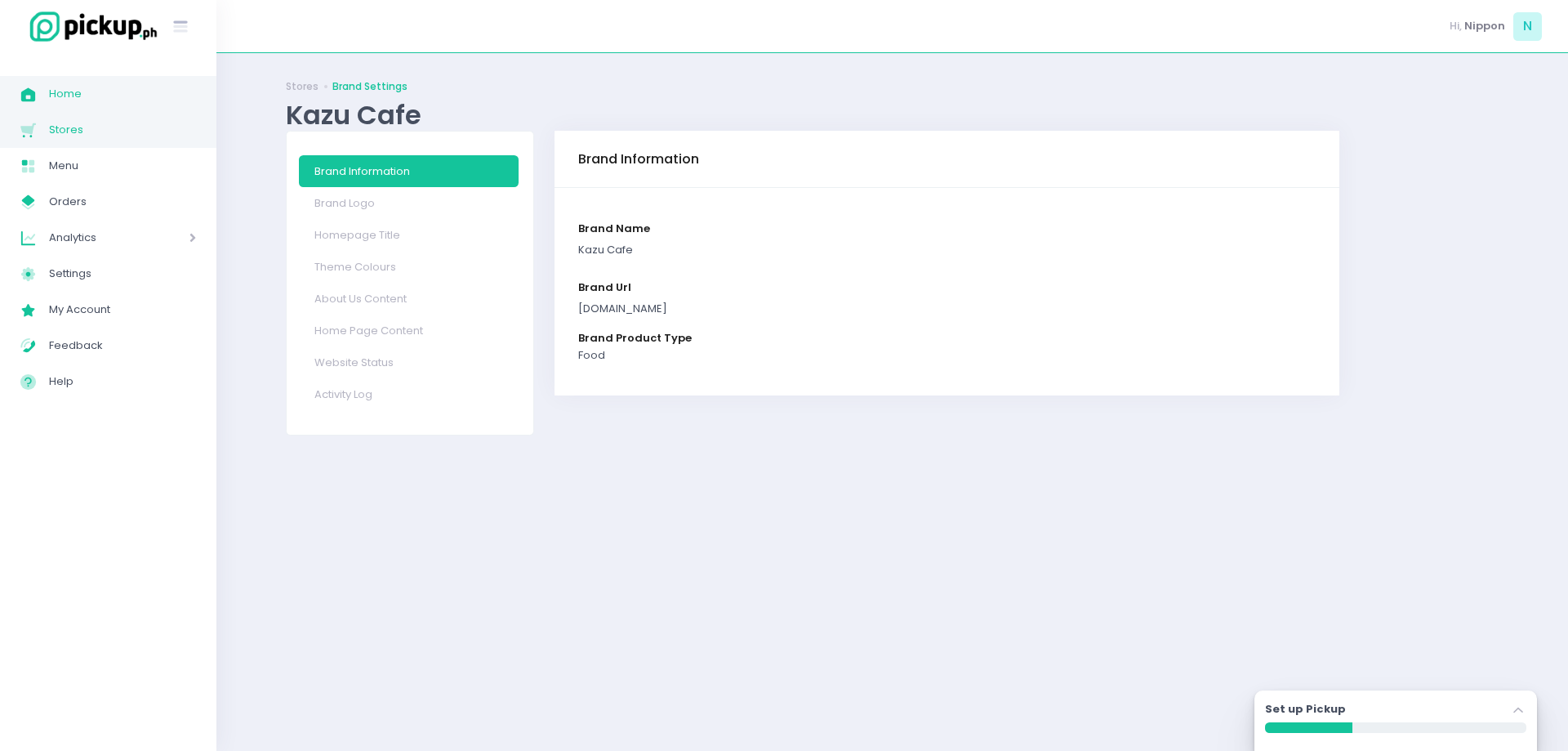
click at [28, 92] on icon at bounding box center [27, 94] width 14 height 14
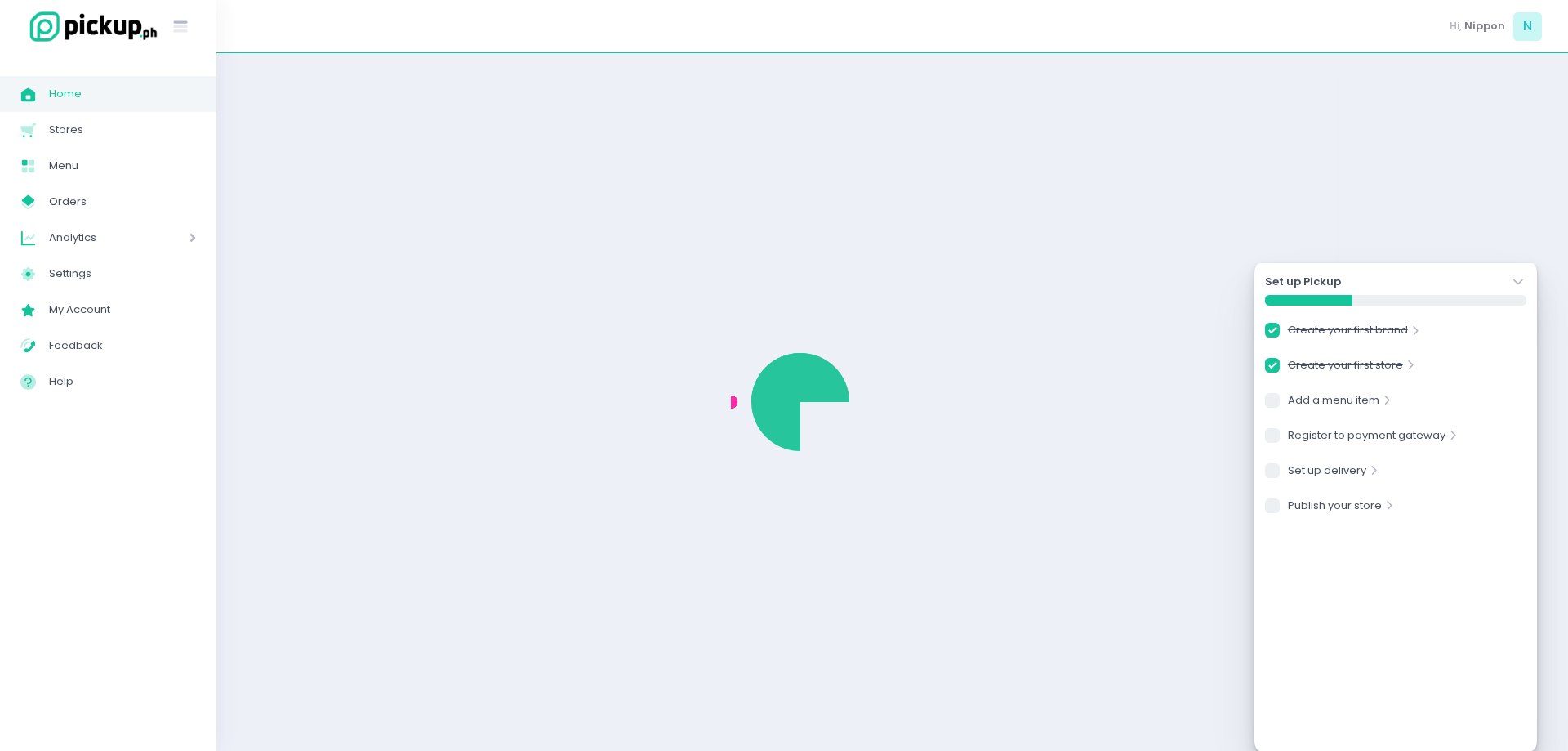
checkbox input "true"
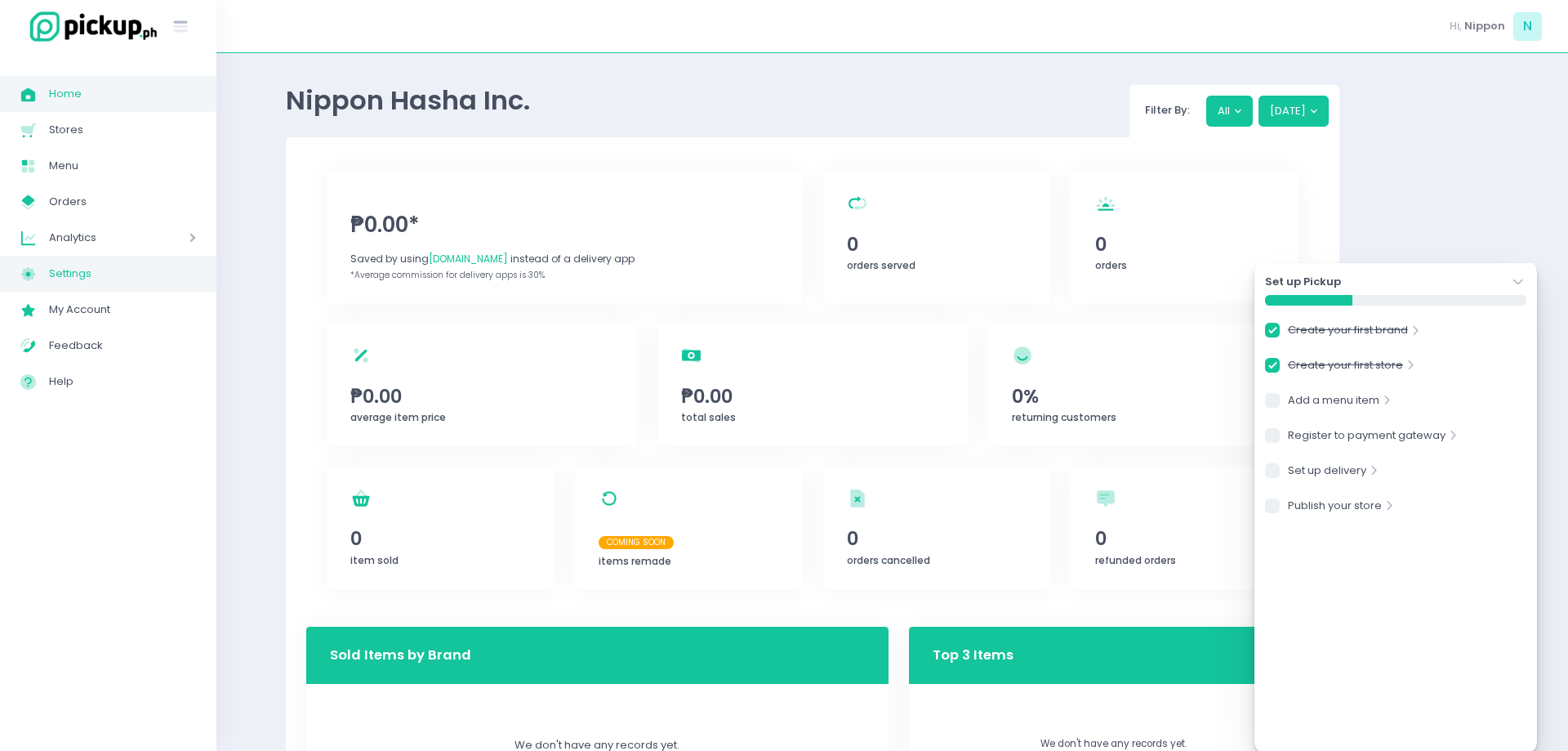
click at [75, 273] on span "Settings" at bounding box center [122, 274] width 147 height 21
checkbox input "true"
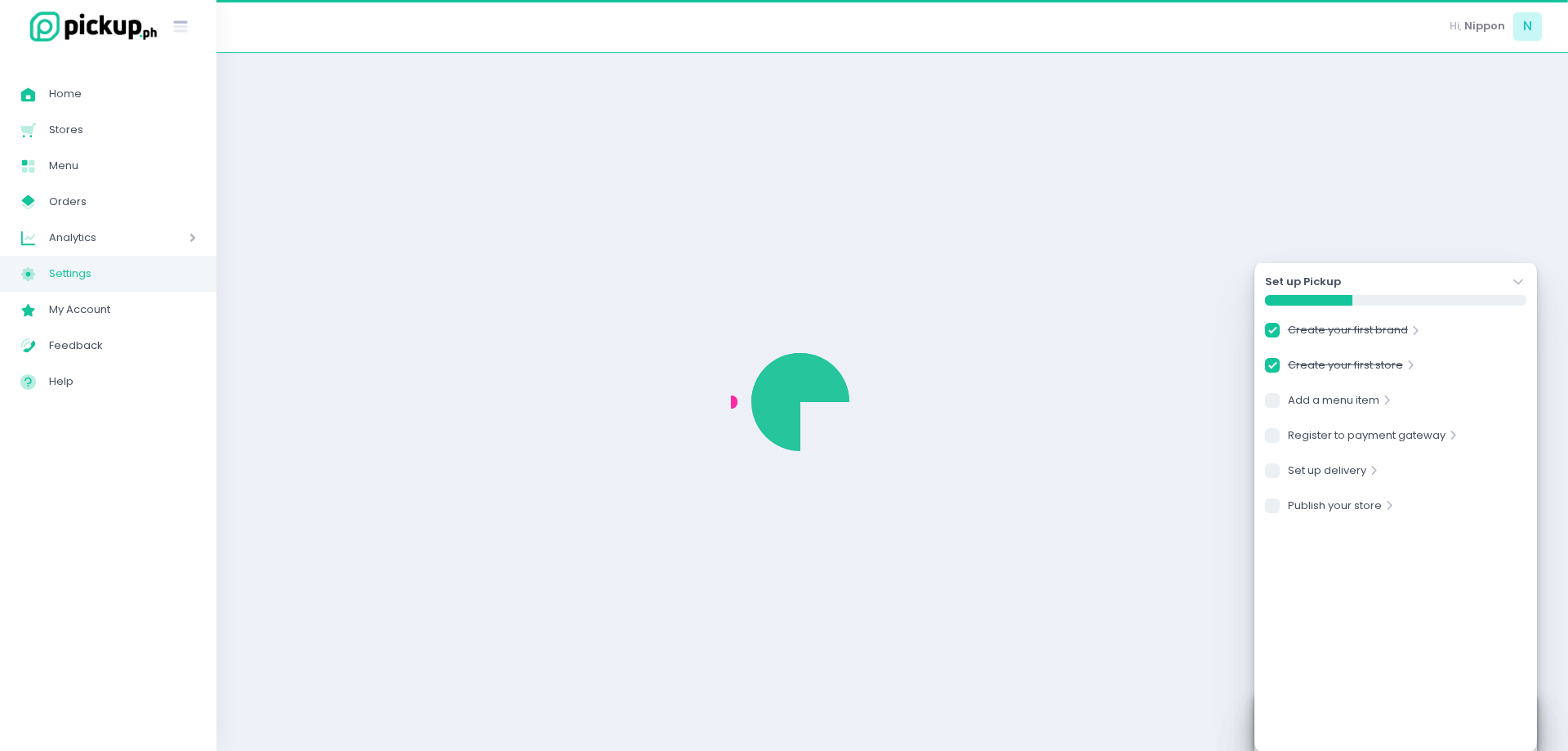
select select "active"
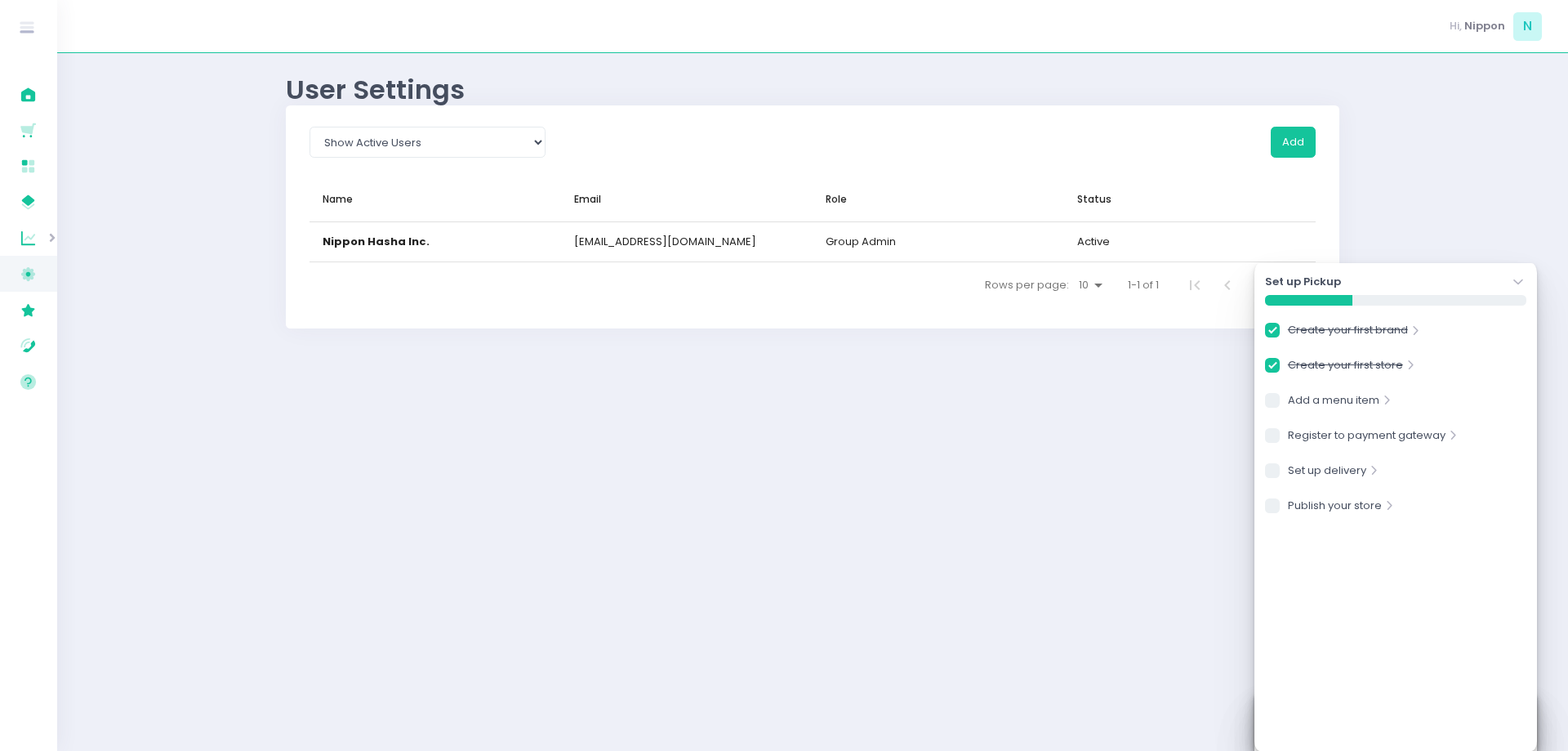
click at [1521, 279] on icon "Stockholm-icons / Navigation / Angle-down Created with Sketch." at bounding box center [1518, 281] width 16 height 16
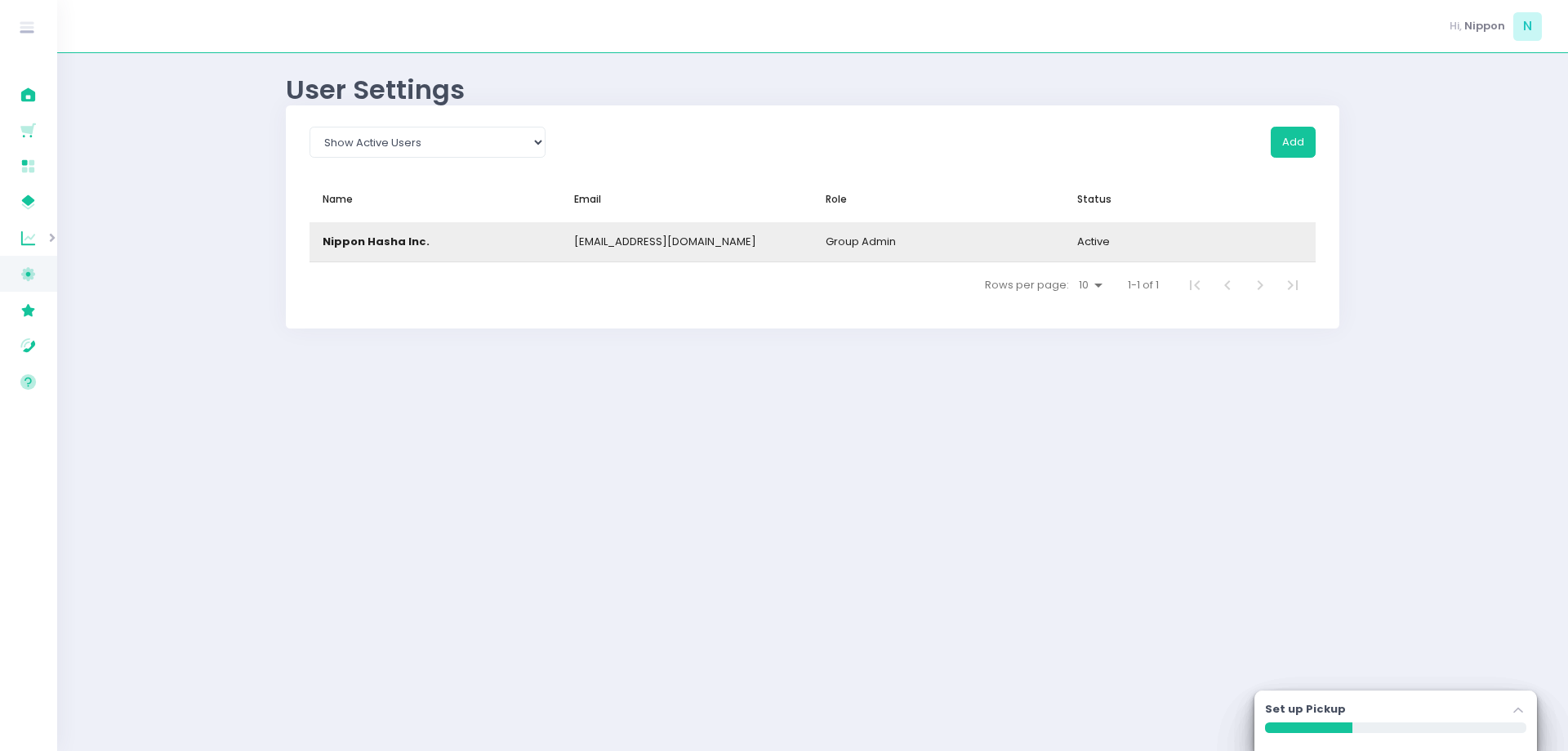
click at [846, 247] on span "group admin" at bounding box center [861, 241] width 70 height 15
click at [344, 234] on div "Nippon Hasha Inc." at bounding box center [376, 241] width 107 height 16
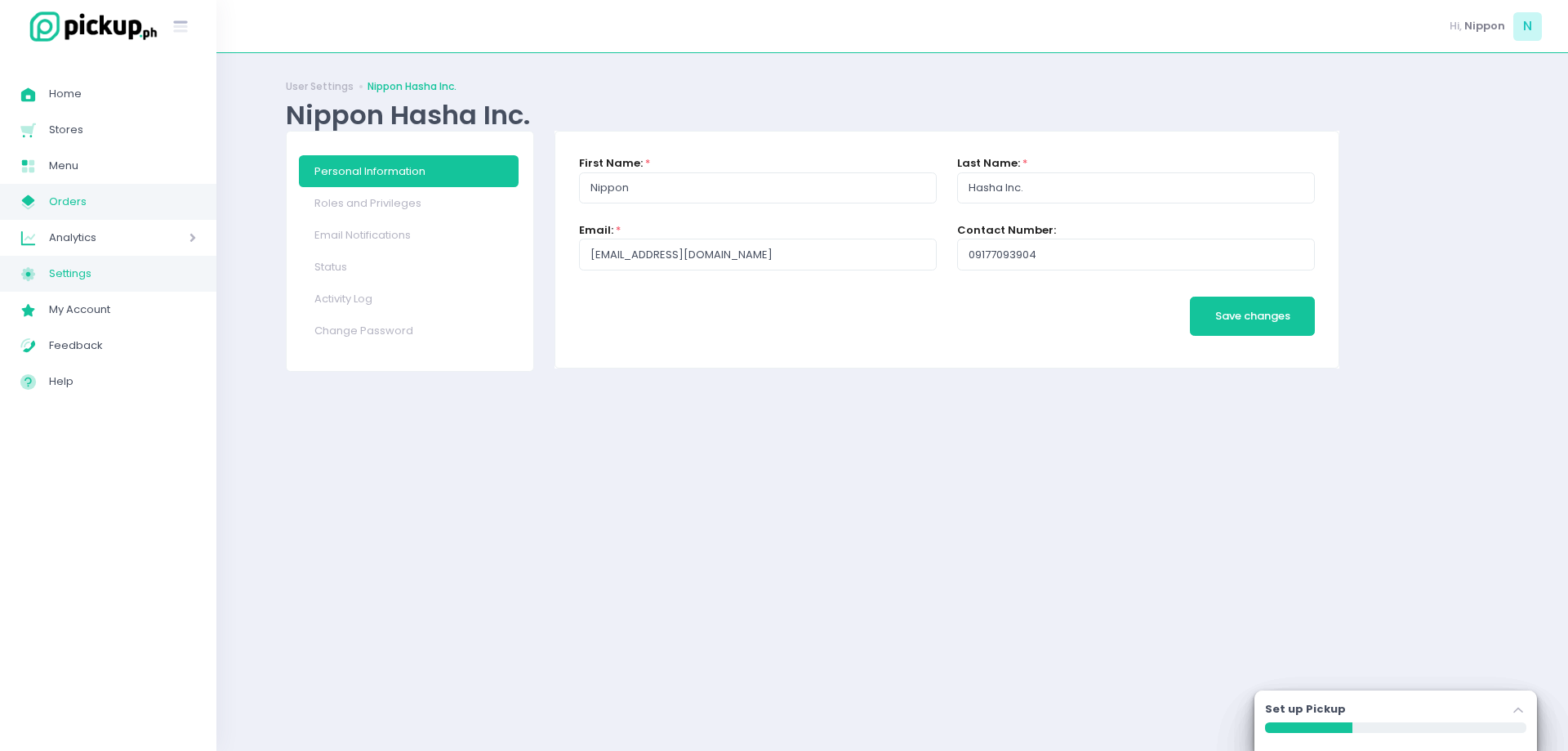
click at [68, 207] on span "Orders" at bounding box center [122, 202] width 147 height 21
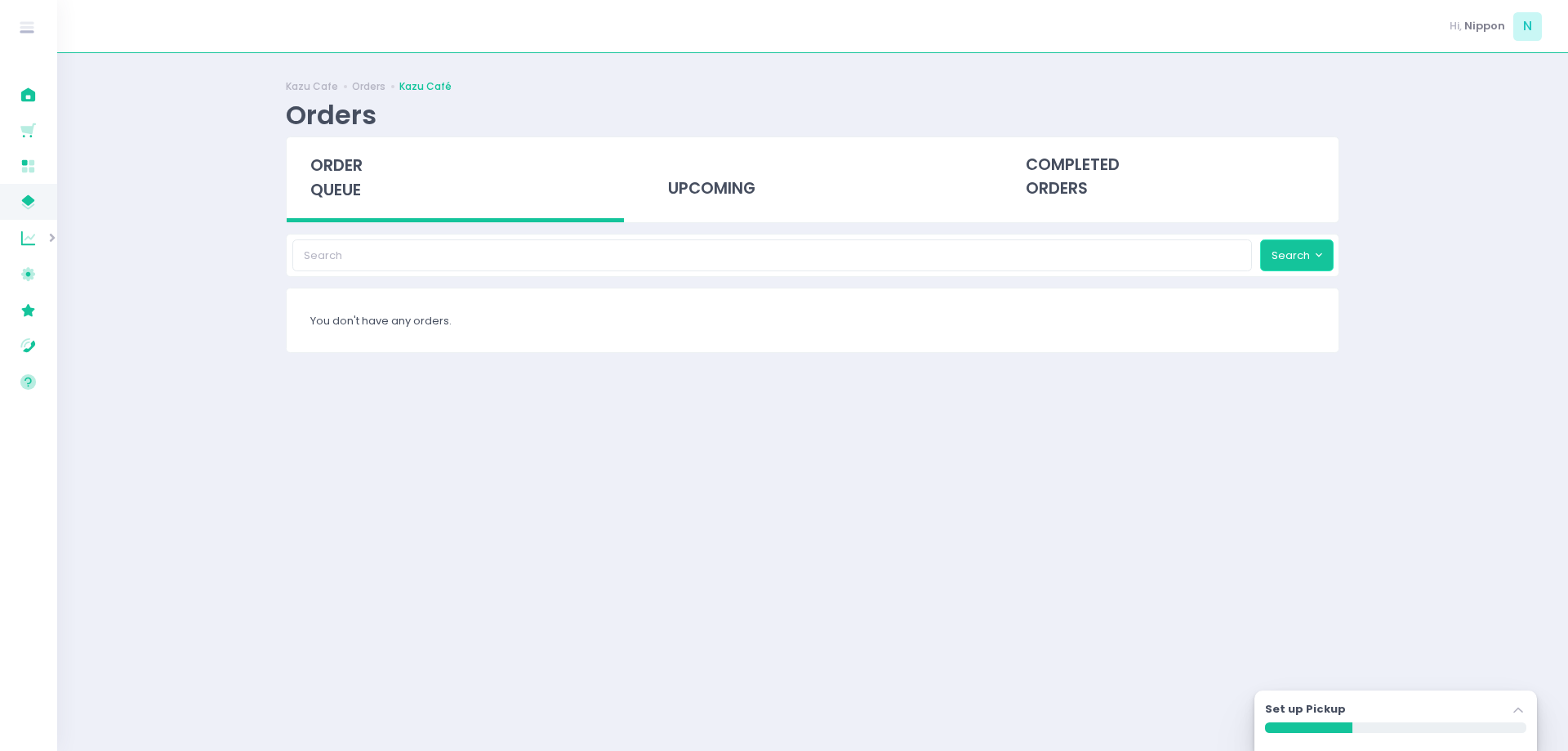
click at [1305, 256] on button "Search" at bounding box center [1297, 255] width 74 height 31
click at [1326, 254] on button "Search" at bounding box center [1297, 255] width 74 height 31
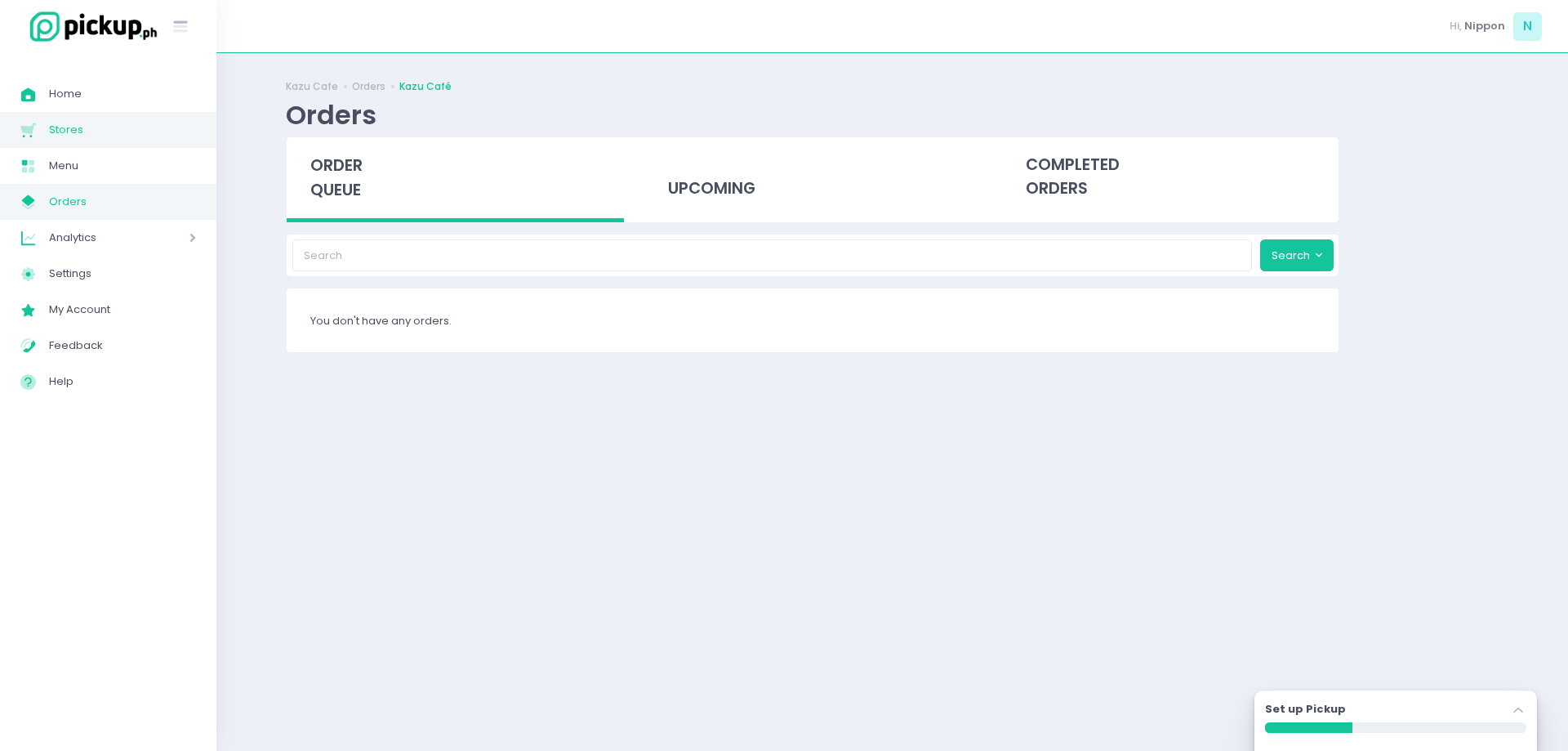
click at [76, 137] on span "Stores" at bounding box center [122, 130] width 147 height 21
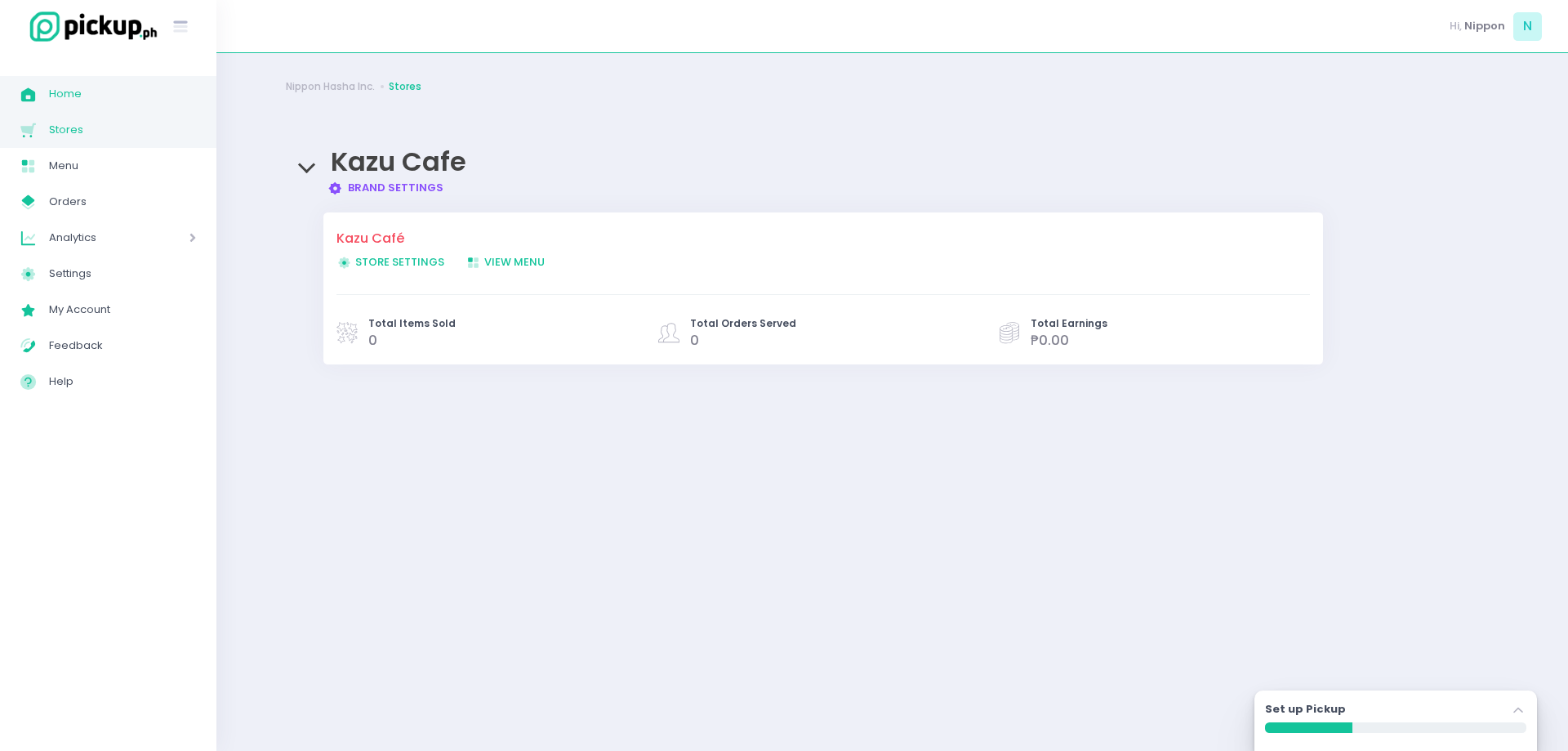
click at [64, 98] on span "Home" at bounding box center [122, 94] width 147 height 21
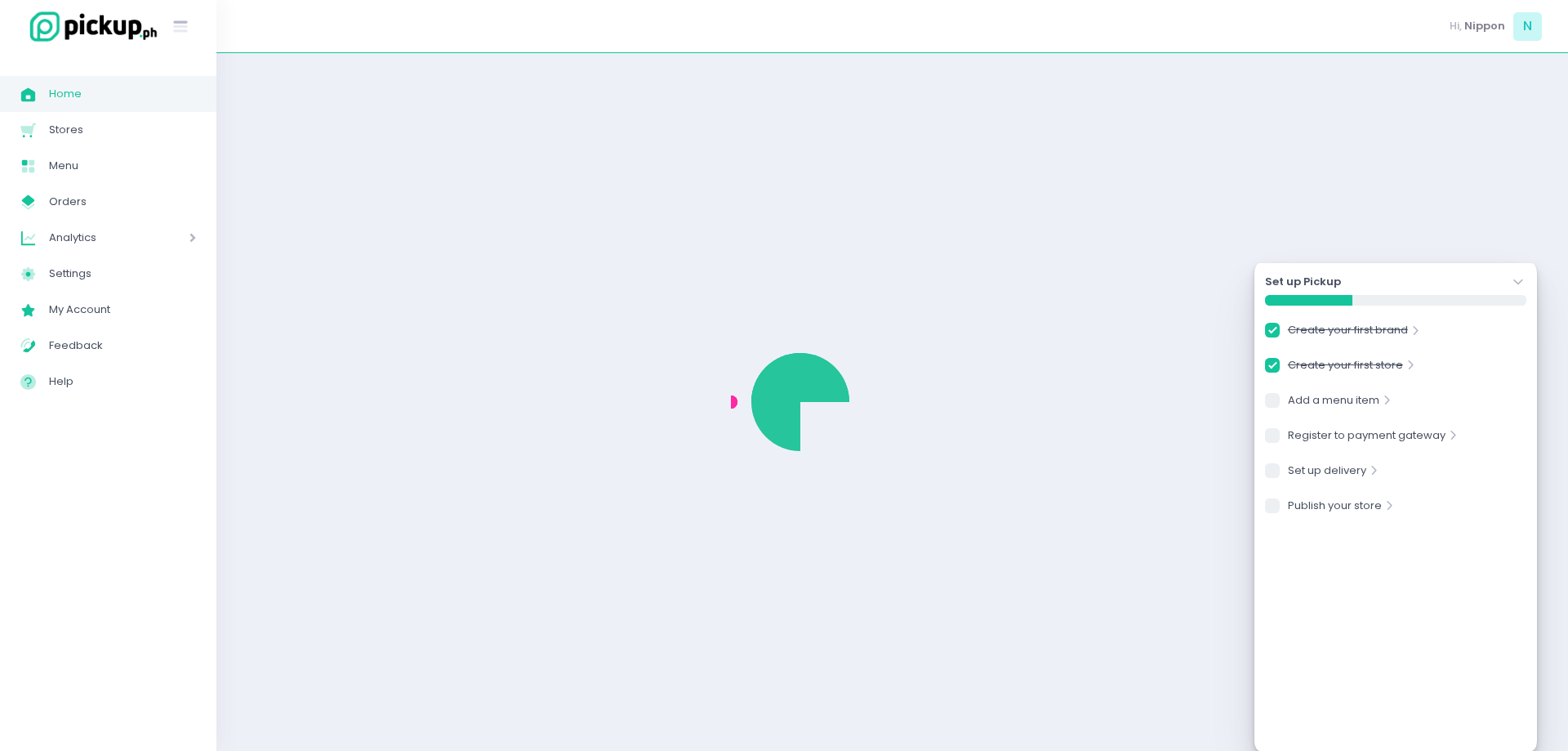
checkbox input "true"
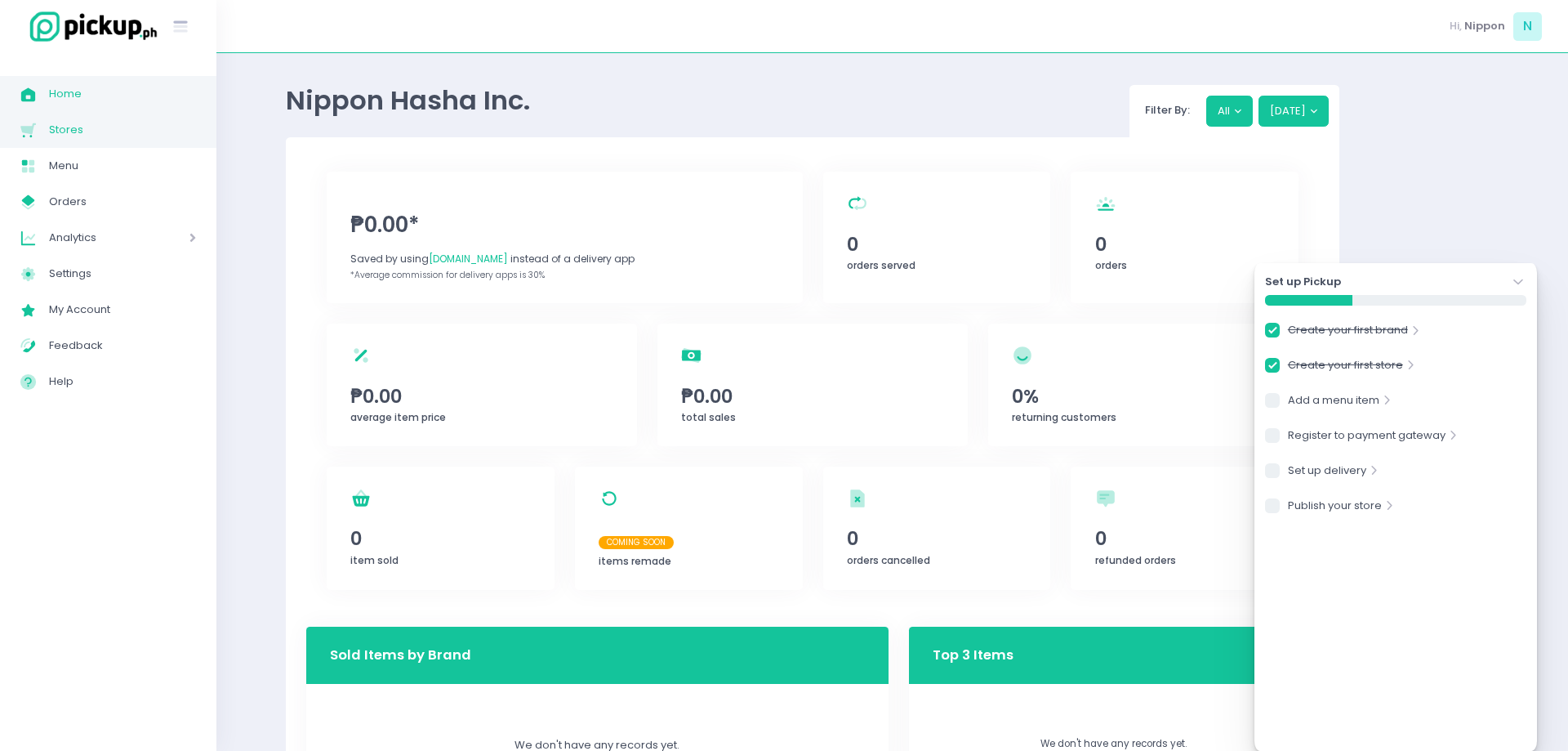
click at [40, 132] on span "Stores Created with Sketch." at bounding box center [35, 130] width 28 height 21
checkbox input "true"
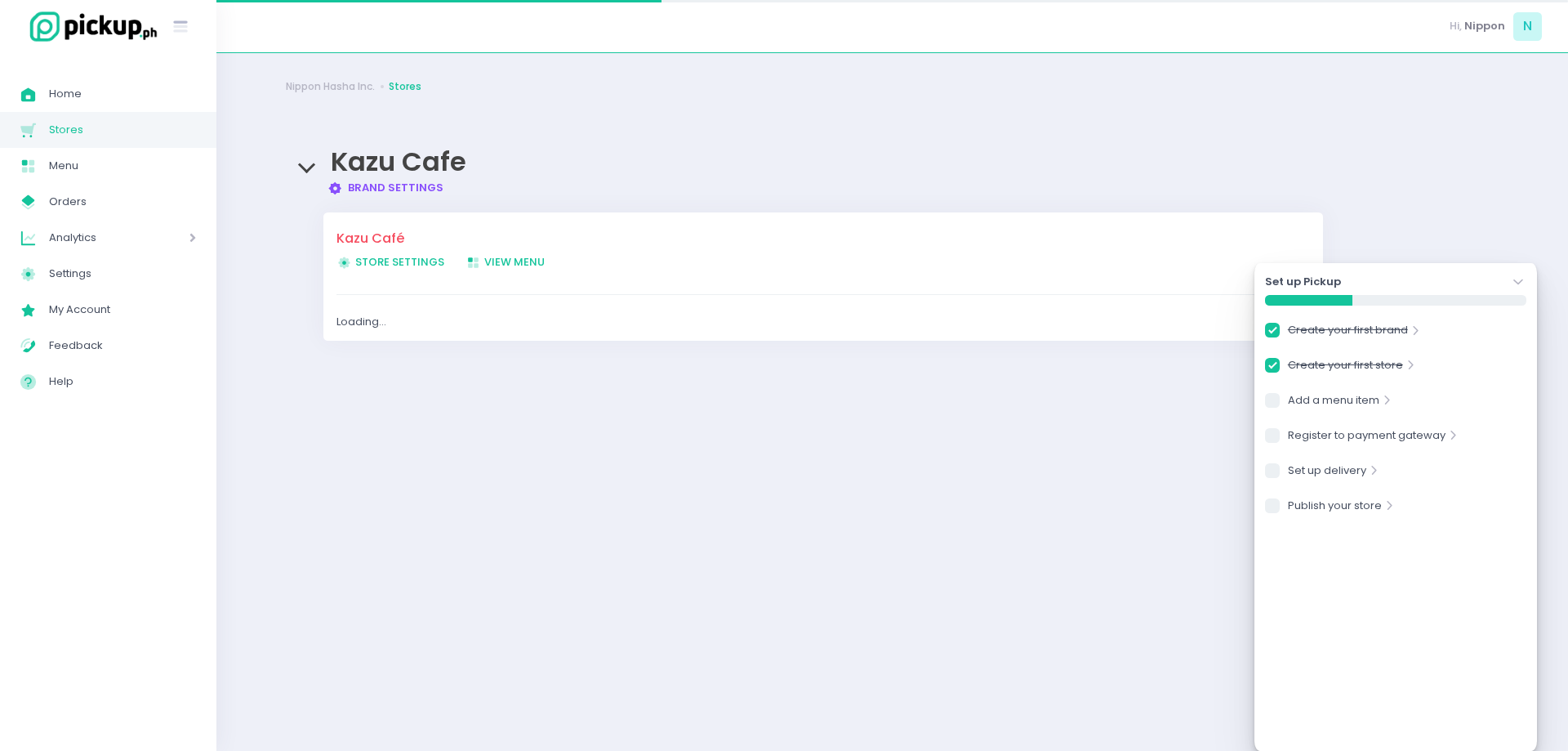
checkbox input "true"
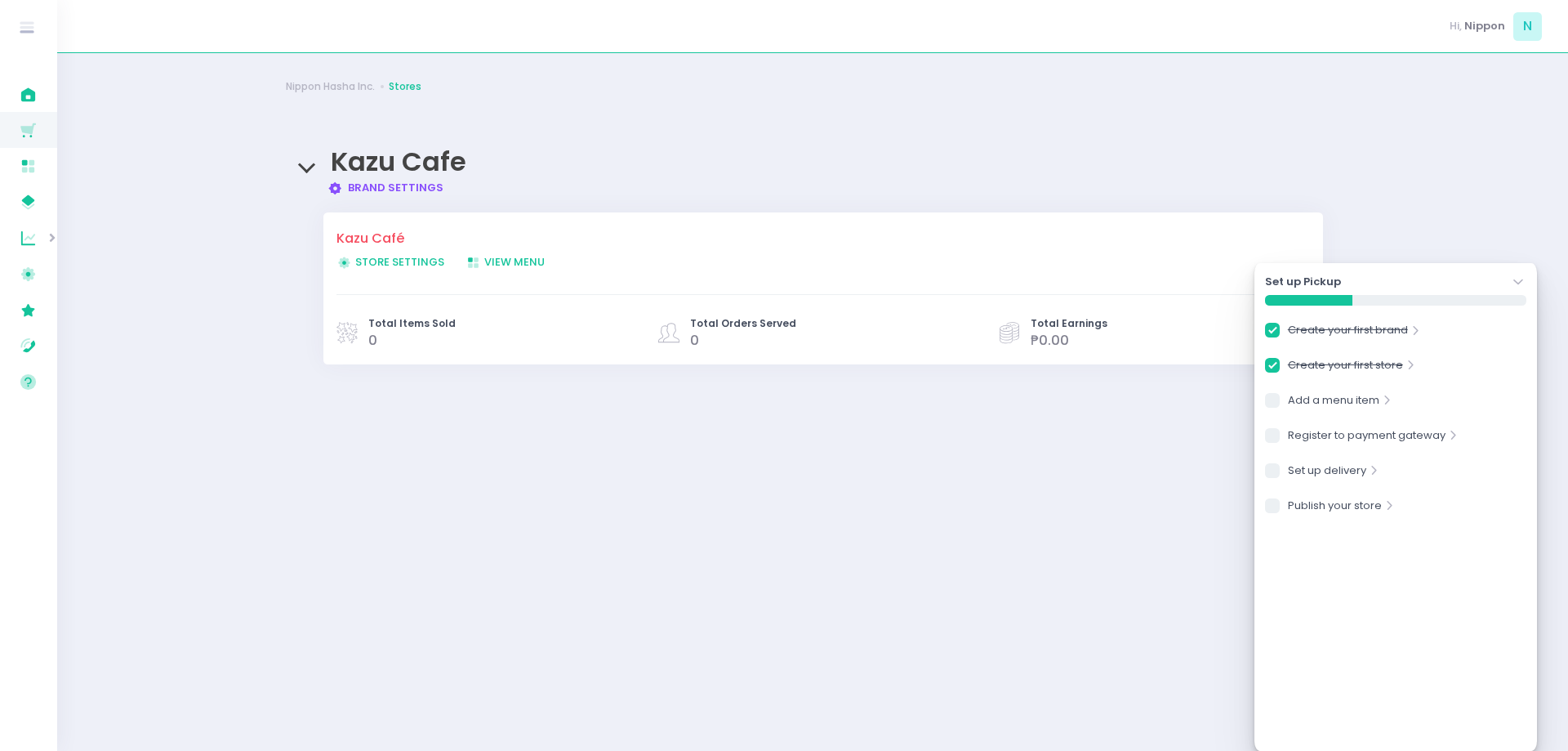
click at [418, 188] on link "Brand Settings Created with Sketch. Brand Settings" at bounding box center [385, 188] width 116 height 15
checkbox input "true"
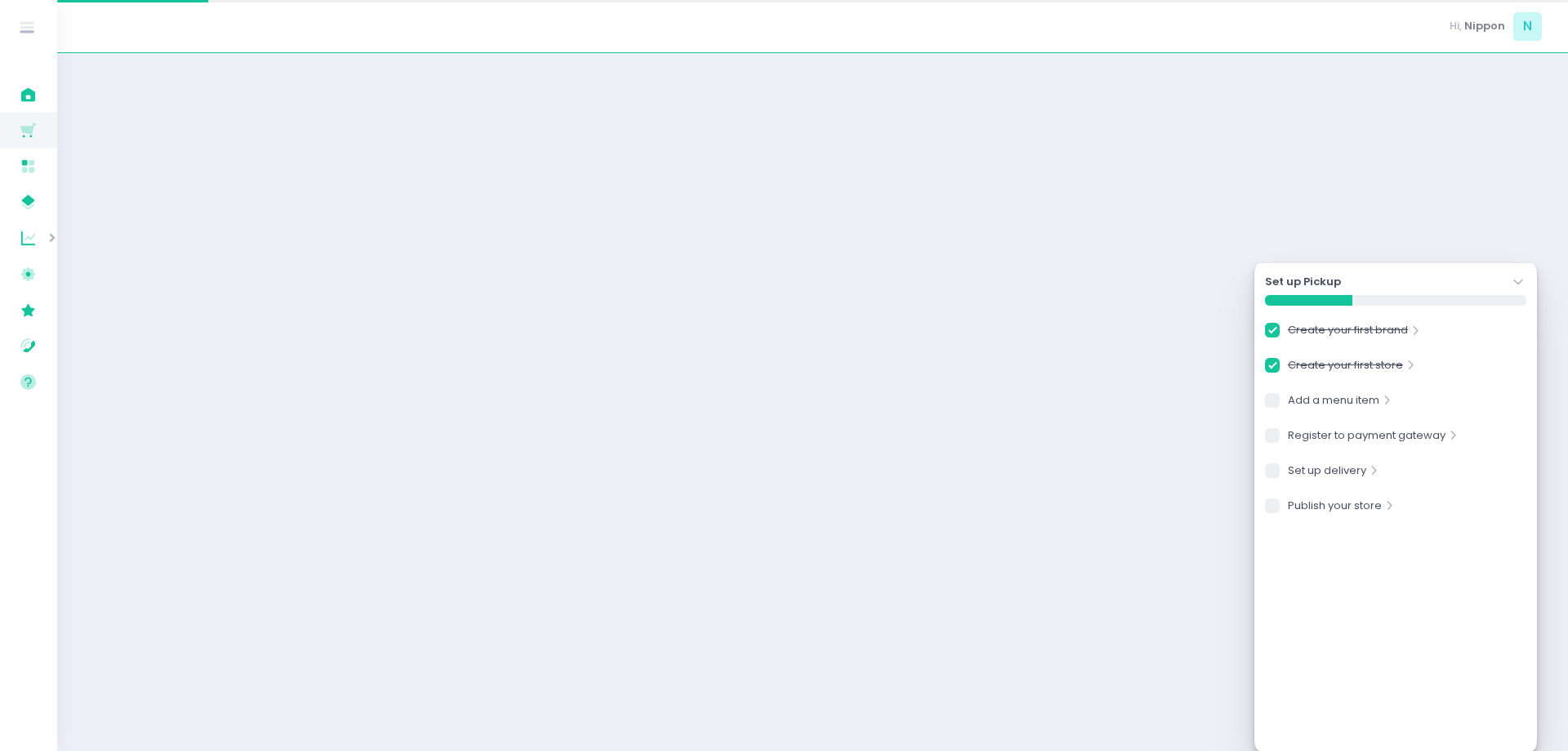
checkbox input "true"
